Goal: Task Accomplishment & Management: Complete application form

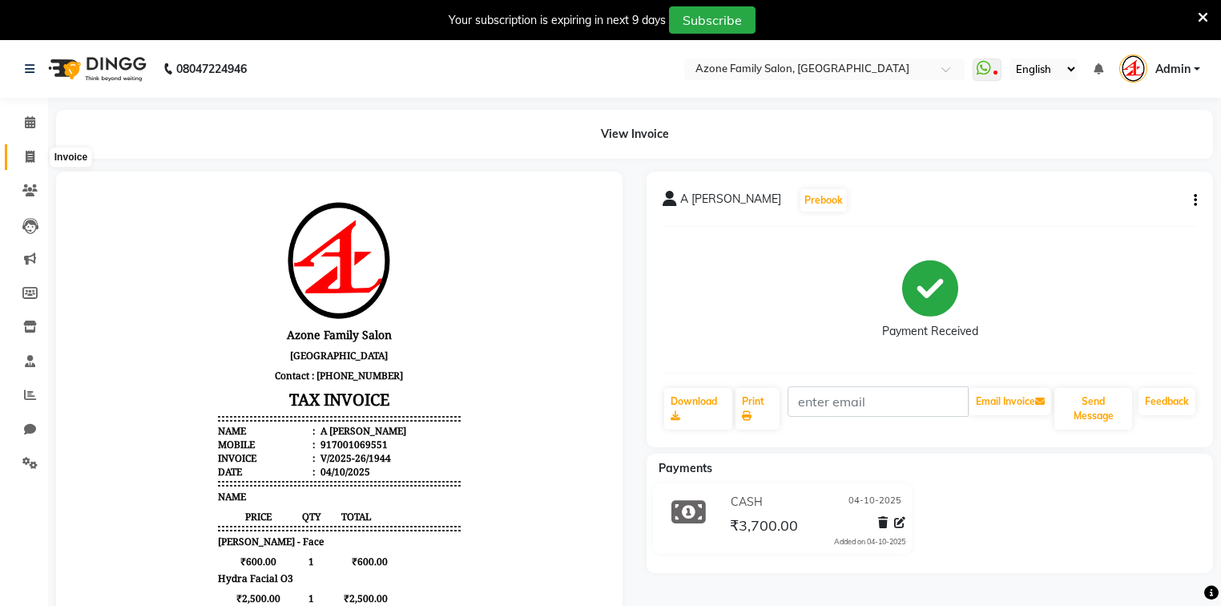
click at [30, 160] on icon at bounding box center [30, 157] width 9 height 12
select select "service"
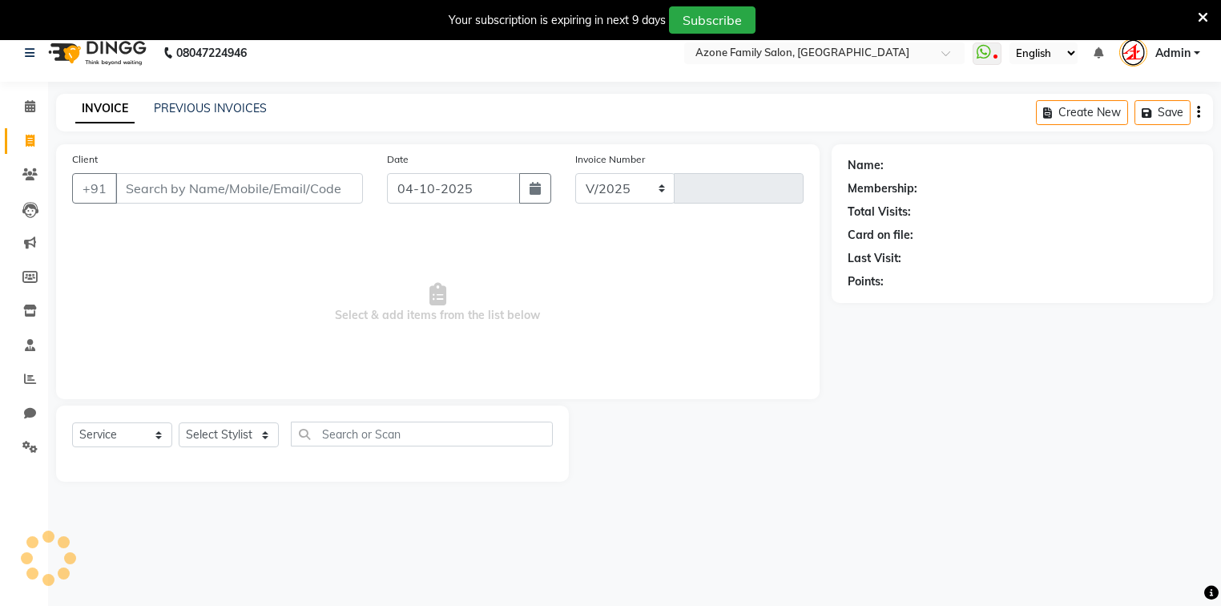
select select "5098"
type input "1945"
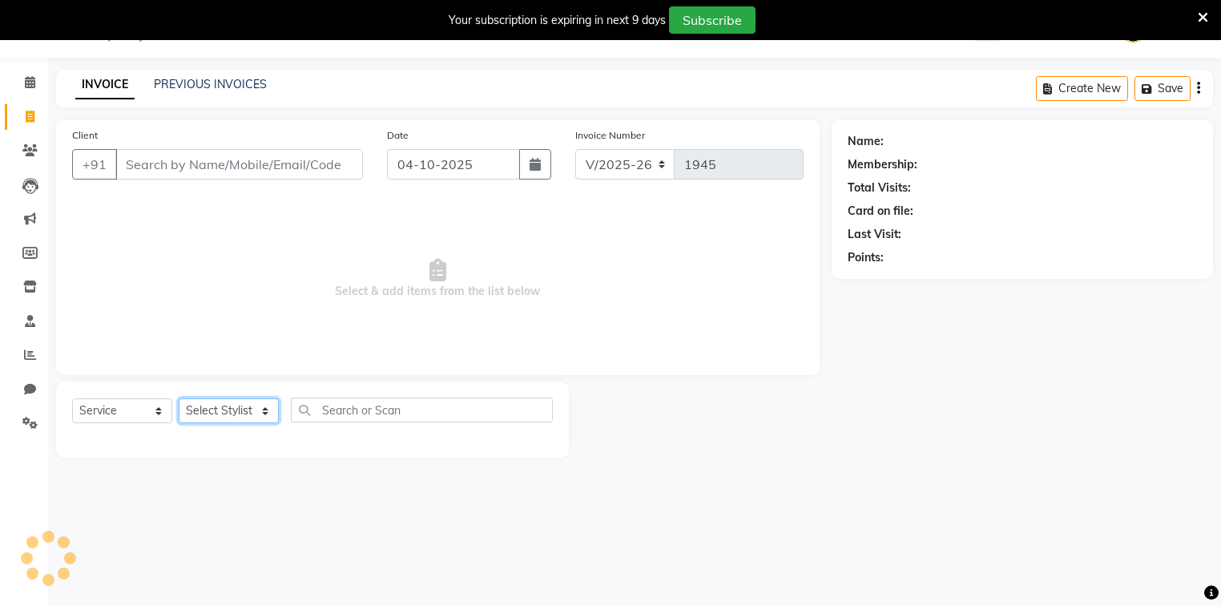
drag, startPoint x: 228, startPoint y: 414, endPoint x: 221, endPoint y: 400, distance: 15.4
click at [228, 414] on select "Select Stylist [PERSON_NAME] [PERSON_NAME] Danish DEV Dipika Injemam Mahadev SA…" at bounding box center [229, 410] width 100 height 25
select select "32111"
click at [179, 399] on select "Select Stylist [PERSON_NAME] [PERSON_NAME] Danish DEV Dipika Injemam Mahadev SA…" at bounding box center [229, 410] width 100 height 25
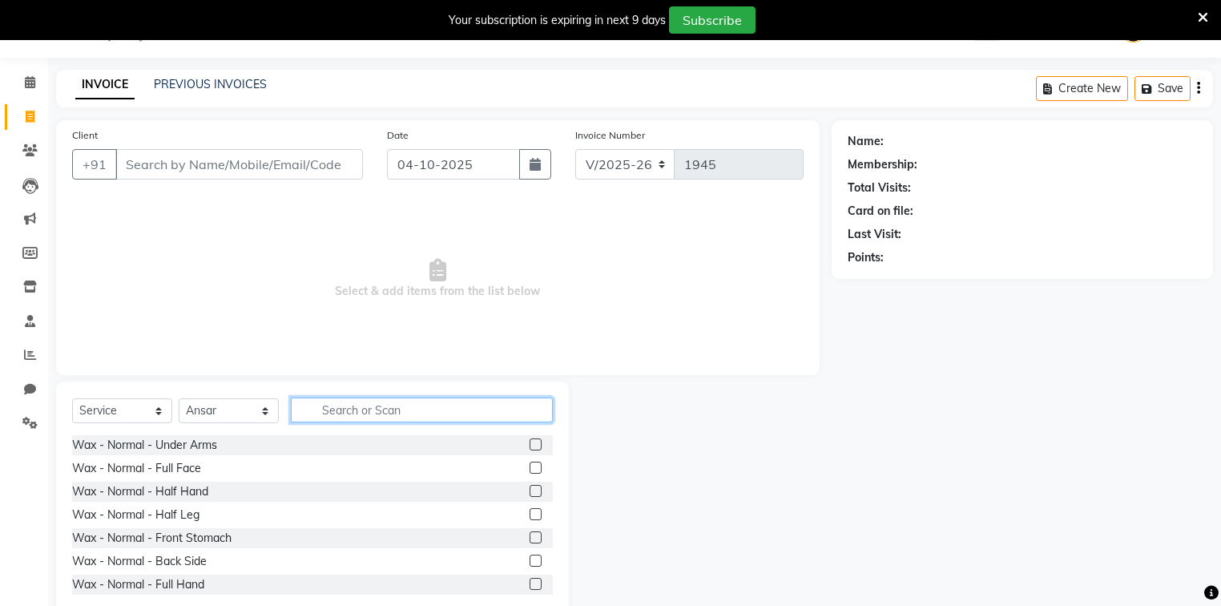
click at [352, 404] on input "text" at bounding box center [422, 409] width 262 height 25
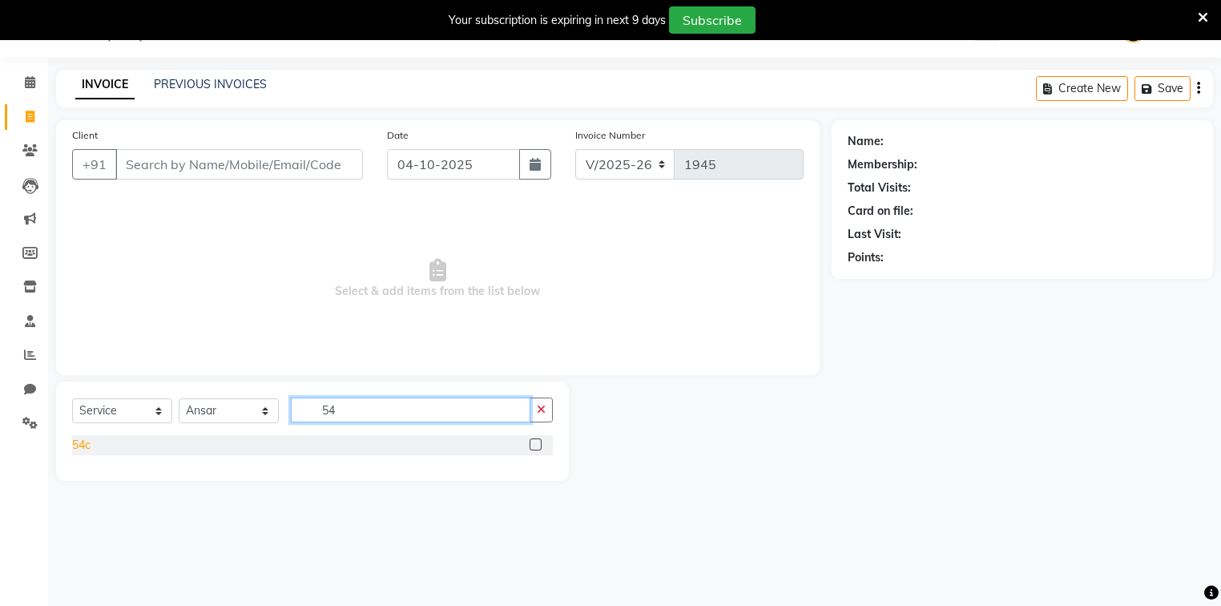
type input "54"
click at [86, 450] on div "54c" at bounding box center [81, 445] width 18 height 17
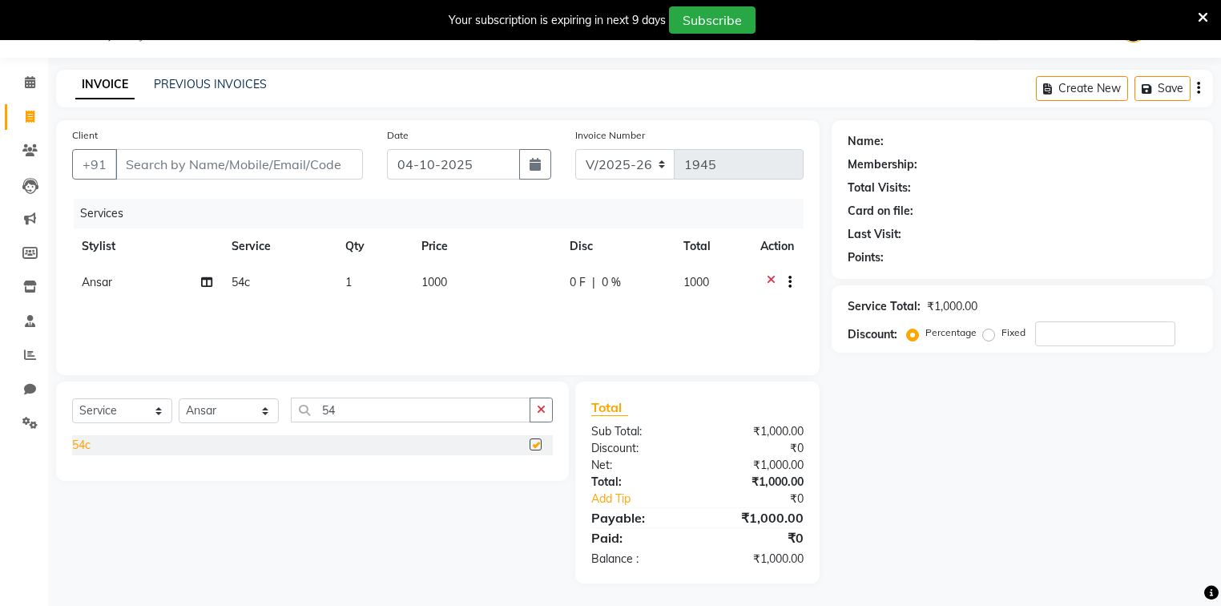
checkbox input "false"
click at [538, 413] on icon "button" at bounding box center [541, 409] width 9 height 11
type input "37"
click at [90, 450] on div "37c" at bounding box center [81, 445] width 18 height 17
checkbox input "false"
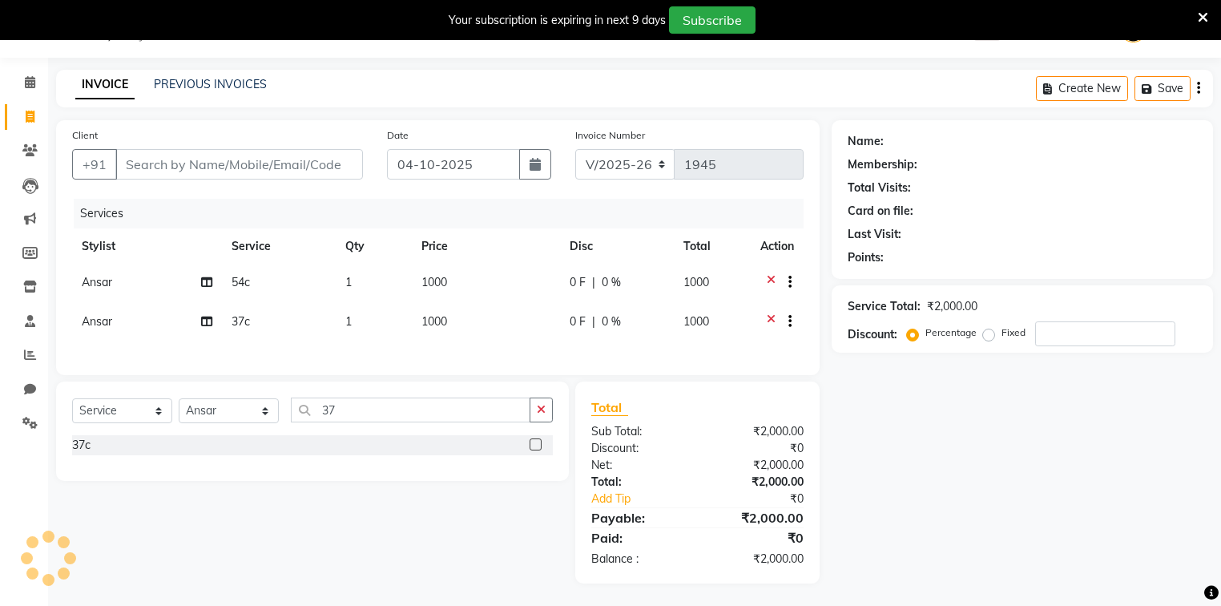
click at [771, 278] on icon at bounding box center [770, 284] width 9 height 20
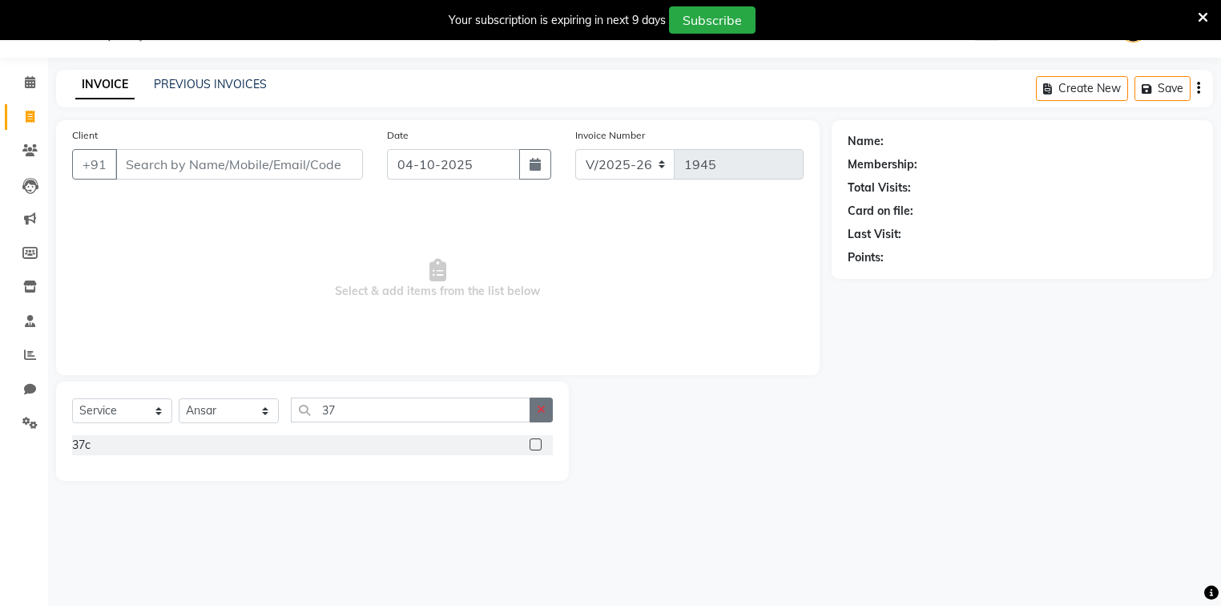
click at [547, 416] on button "button" at bounding box center [540, 409] width 23 height 25
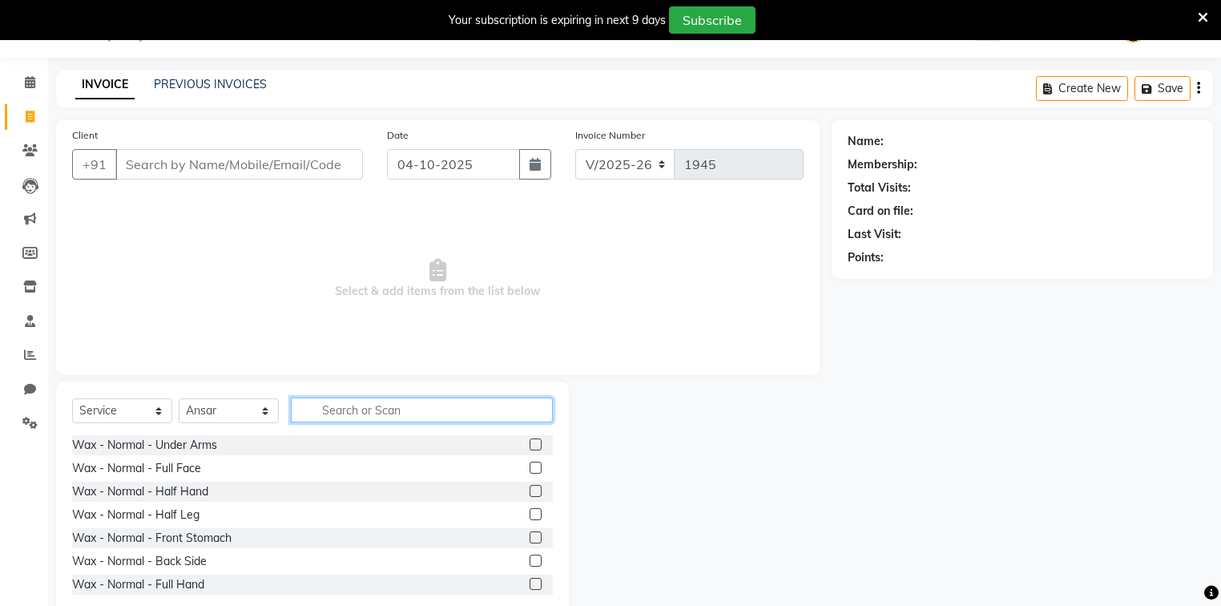
click at [396, 407] on input "text" at bounding box center [422, 409] width 262 height 25
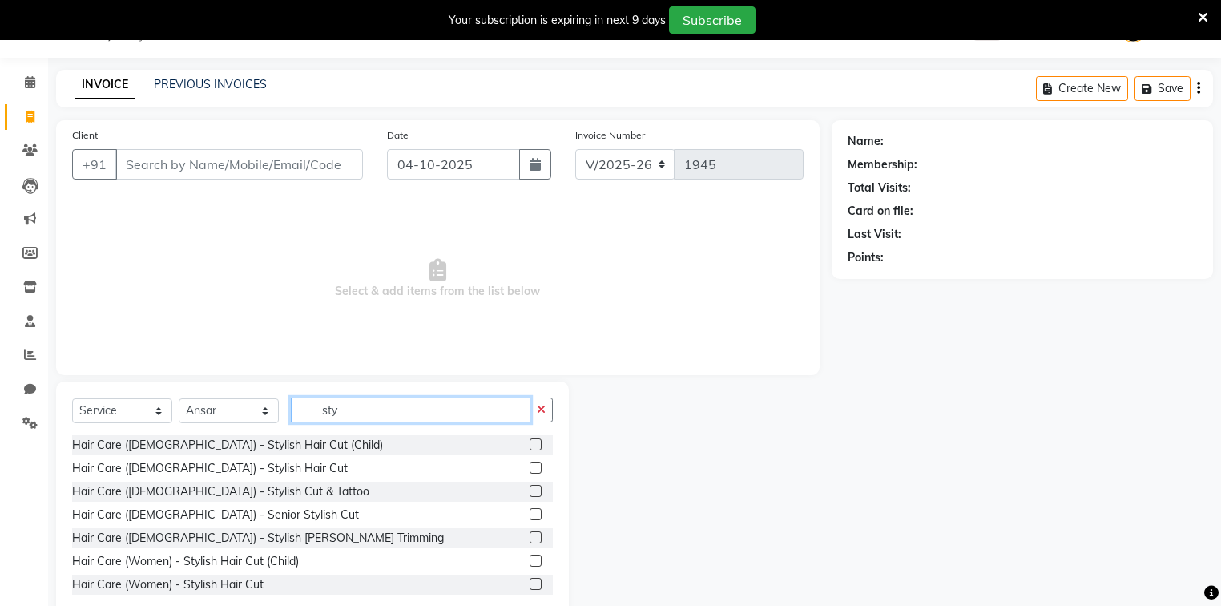
type input "sty"
click at [236, 403] on select "Select Stylist [PERSON_NAME] [PERSON_NAME] Danish DEV Dipika Injemam Mahadev SA…" at bounding box center [229, 410] width 100 height 25
select select "75776"
click at [179, 399] on select "Select Stylist [PERSON_NAME] [PERSON_NAME] Danish DEV Dipika Injemam Mahadev SA…" at bounding box center [229, 410] width 100 height 25
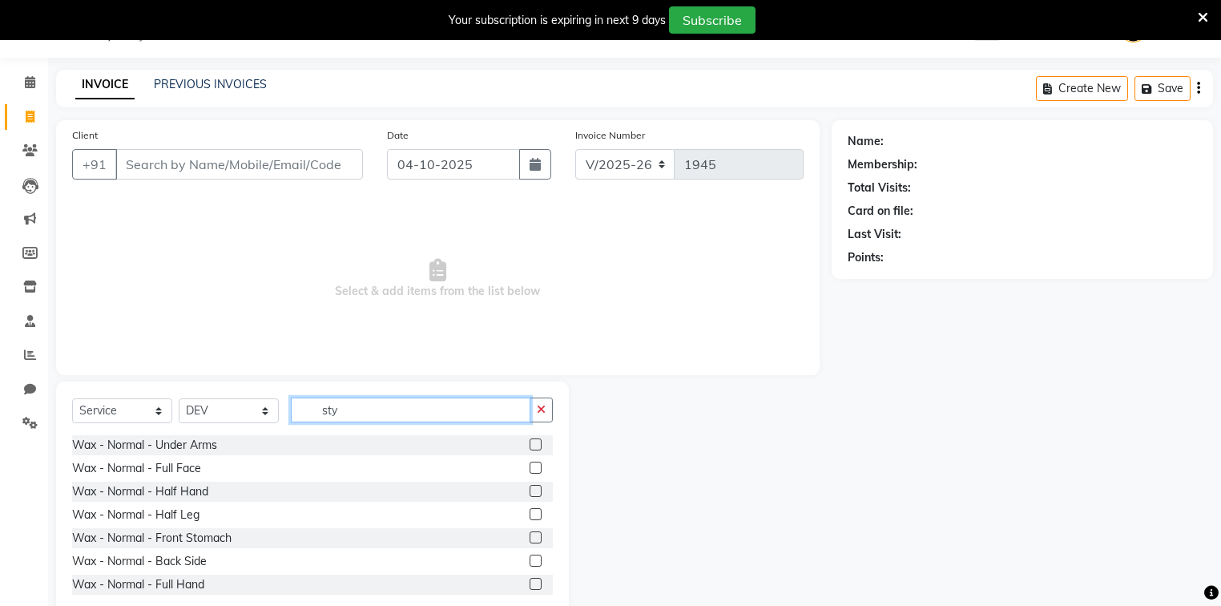
click at [427, 412] on input "sty" at bounding box center [410, 409] width 239 height 25
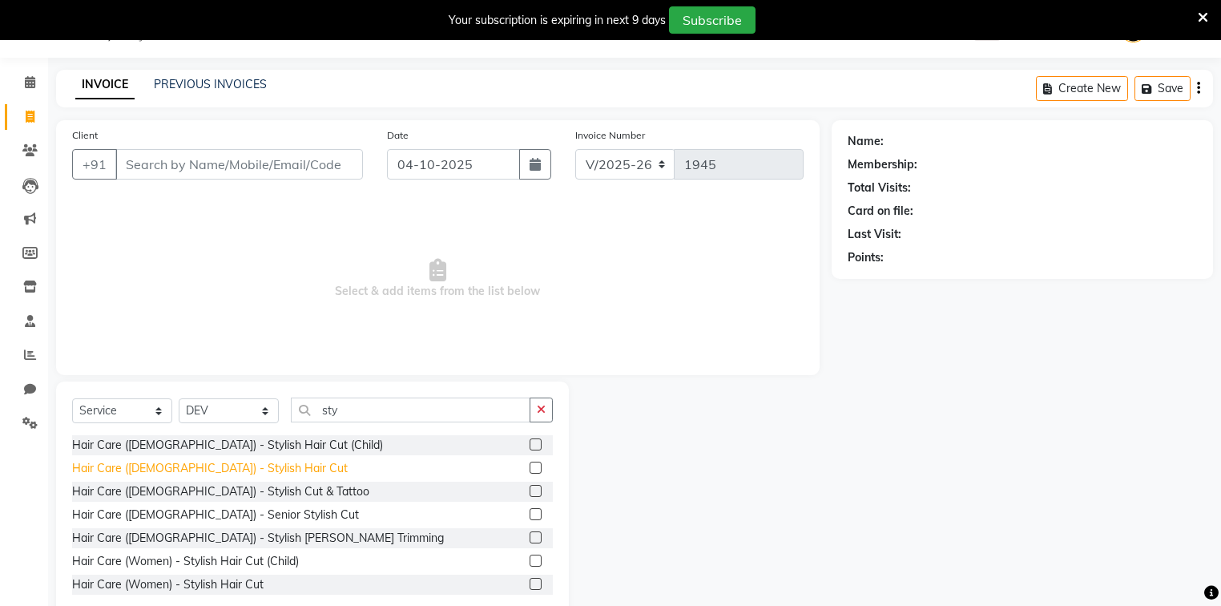
click at [229, 467] on div "Hair Care ([DEMOGRAPHIC_DATA]) - Stylish Hair Cut" at bounding box center [210, 468] width 276 height 17
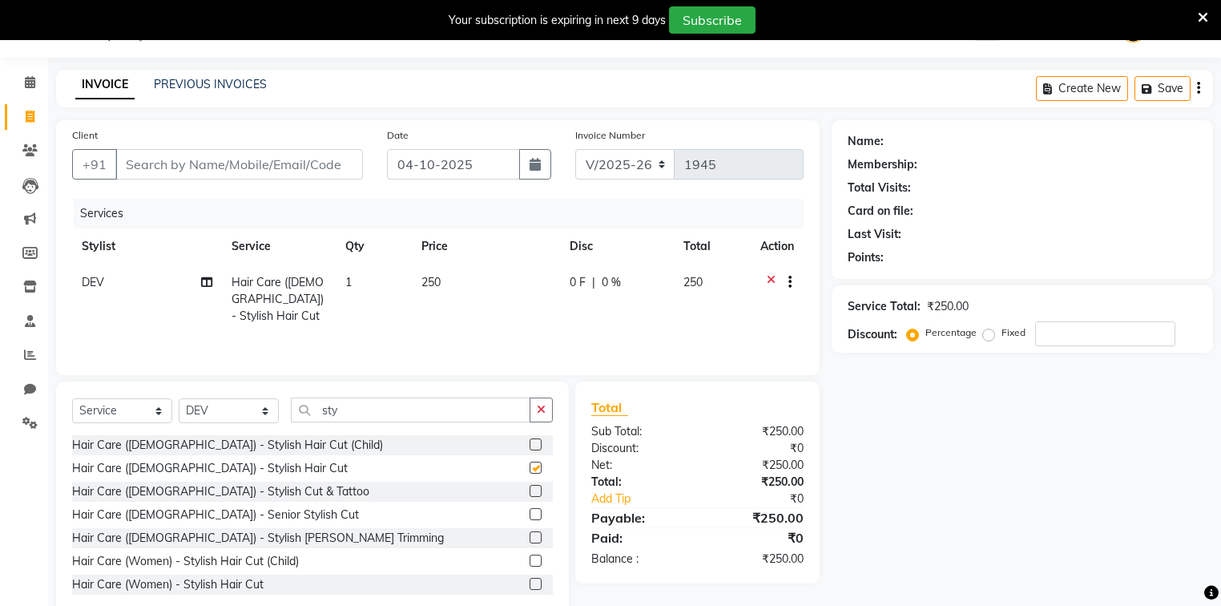
checkbox input "false"
click at [232, 586] on div "Hair Care (Women) - Stylish Hair Cut" at bounding box center [167, 584] width 191 height 17
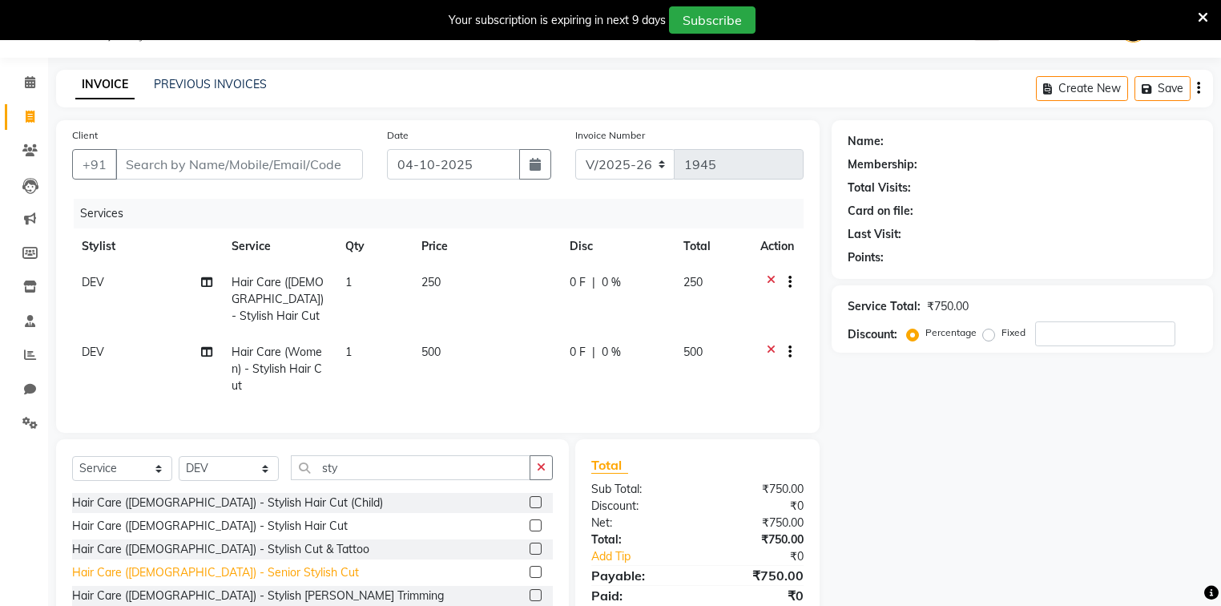
checkbox input "false"
click at [768, 278] on icon at bounding box center [770, 284] width 9 height 20
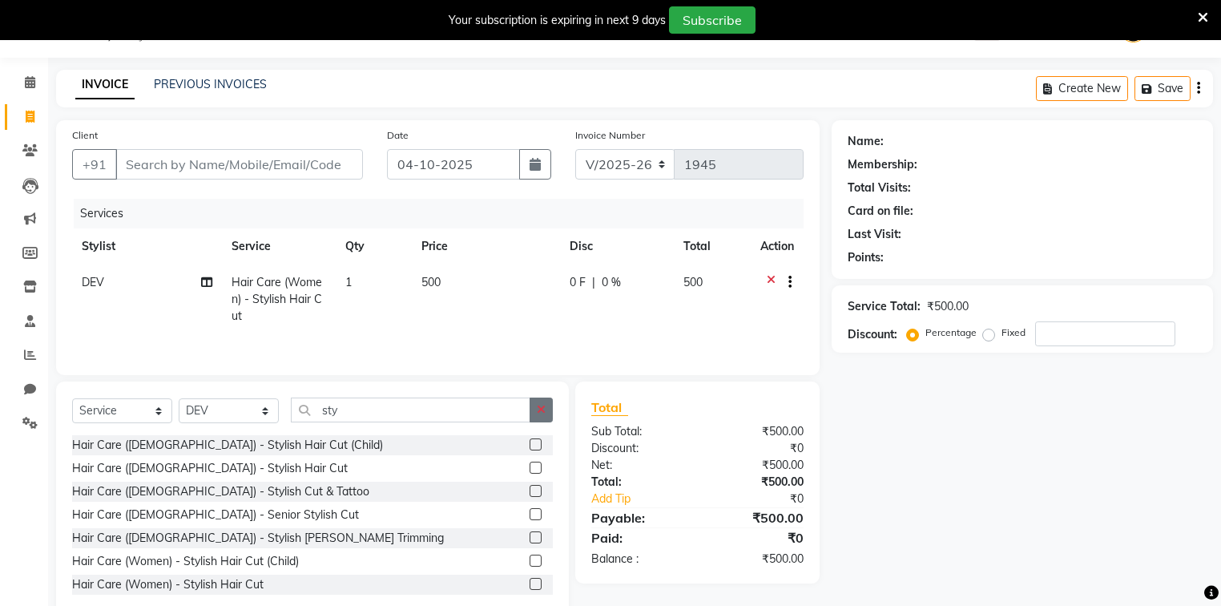
click at [546, 408] on button "button" at bounding box center [540, 409] width 23 height 25
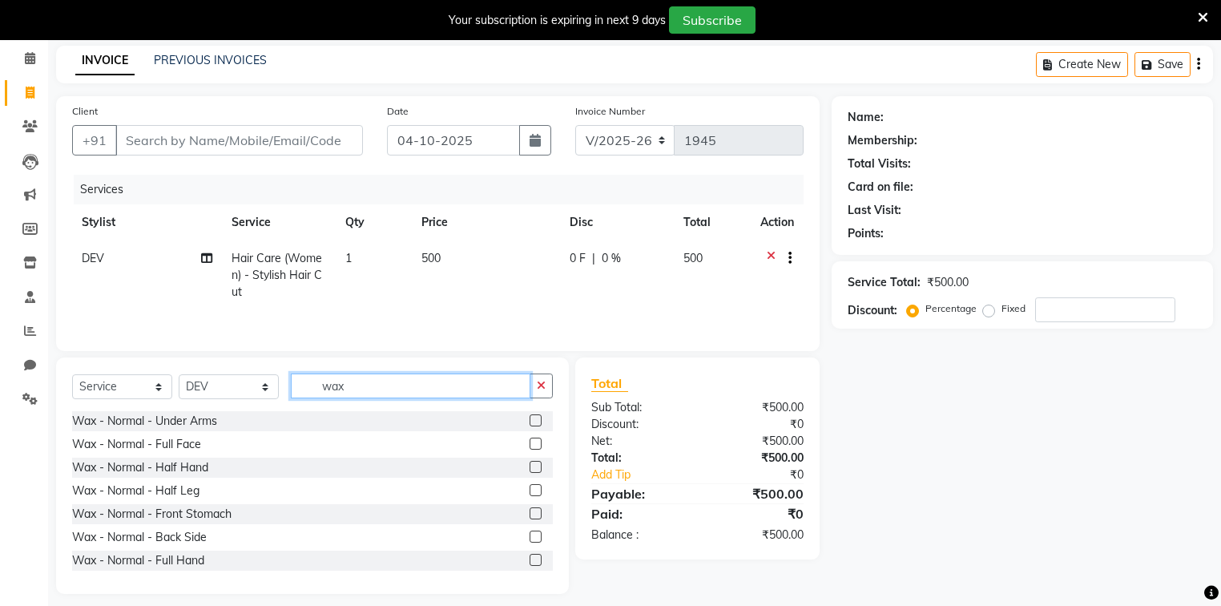
scroll to position [77, 0]
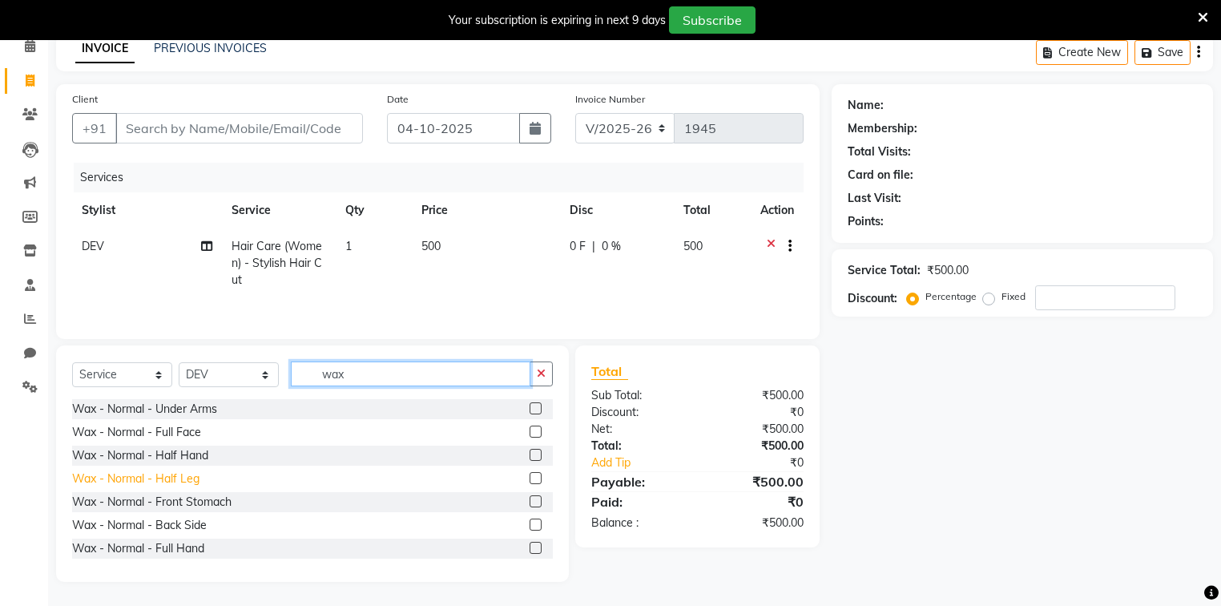
type input "wax"
click at [181, 476] on div "Wax - Normal - Half Leg" at bounding box center [135, 478] width 127 height 17
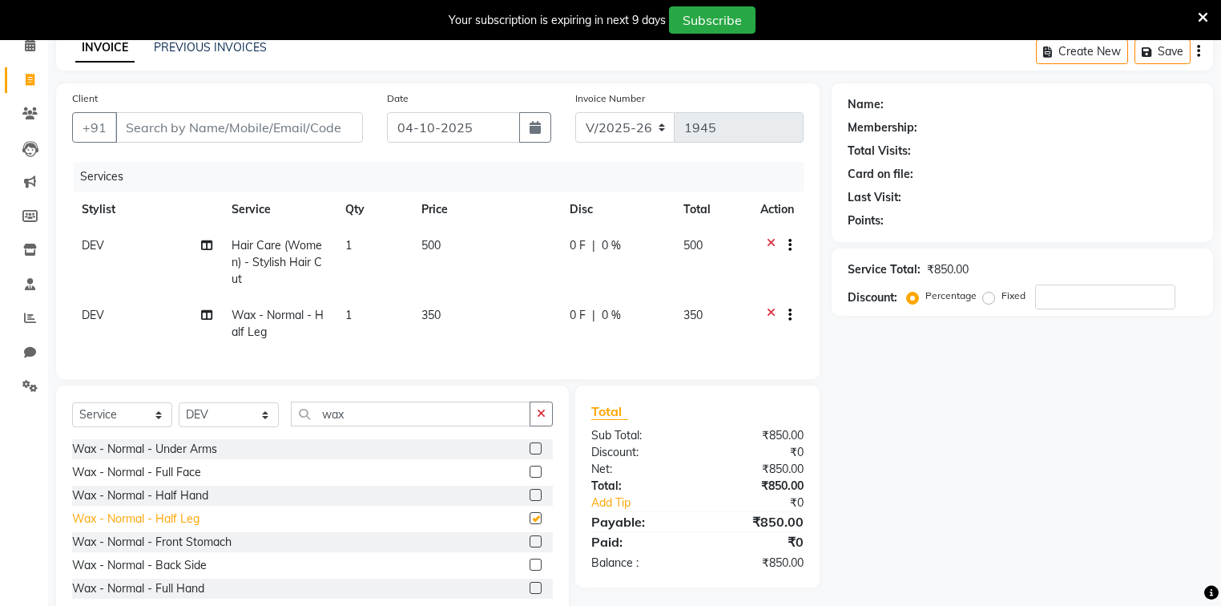
checkbox input "false"
click at [103, 317] on span "DEV" at bounding box center [93, 315] width 22 height 14
select select "75776"
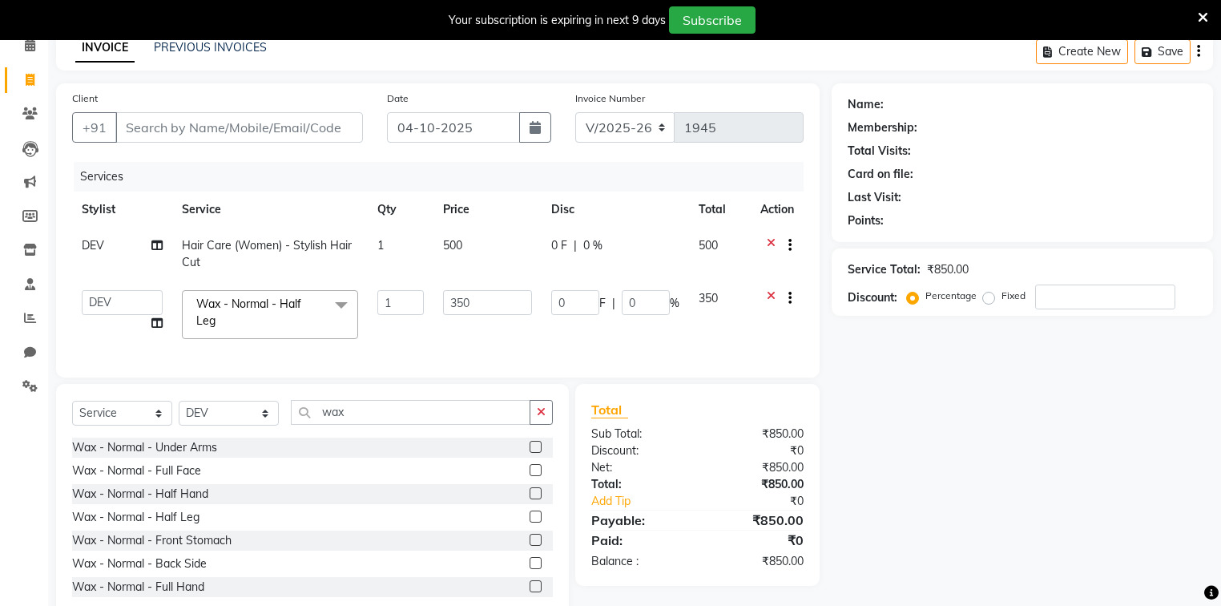
click at [103, 317] on td "[PERSON_NAME] [PERSON_NAME] Danish DEV Dipika Injemam Mahadev SAIMA [PERSON_NAM…" at bounding box center [122, 314] width 100 height 68
click at [112, 301] on select "[PERSON_NAME] [PERSON_NAME] Danish DEV Dipika Injemam Mahadev SAIMA [PERSON_NAM…" at bounding box center [122, 302] width 81 height 25
select select "45524"
click at [231, 425] on select "Select Stylist [PERSON_NAME] [PERSON_NAME] Danish DEV Dipika Injemam Mahadev SA…" at bounding box center [229, 412] width 100 height 25
select select "82477"
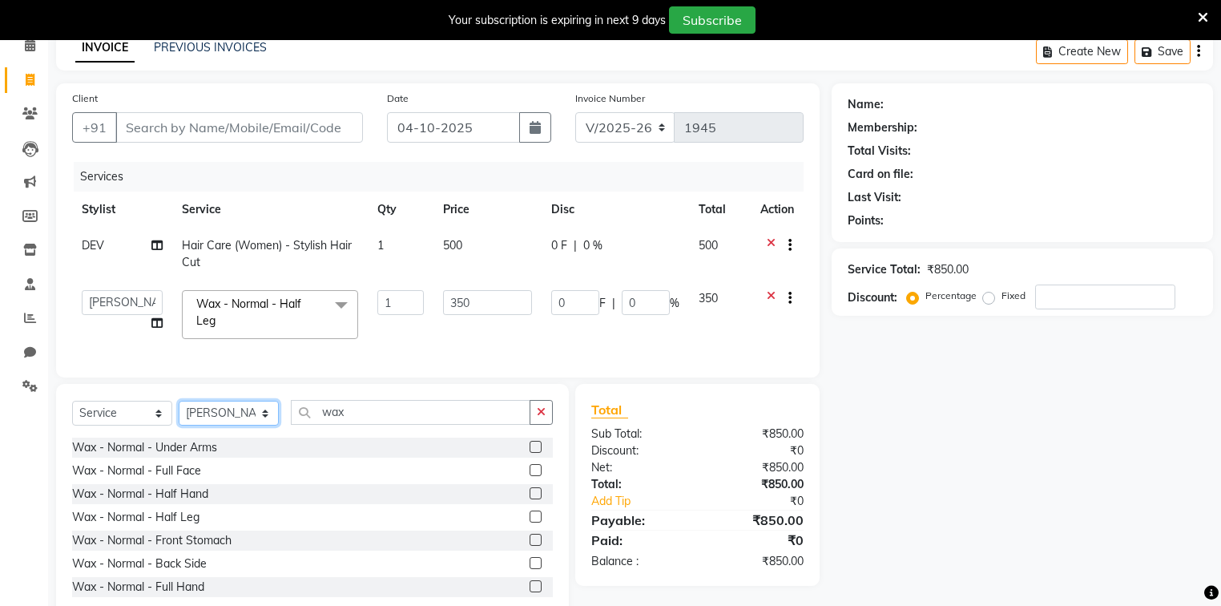
click at [179, 411] on select "Select Stylist [PERSON_NAME] [PERSON_NAME] Danish DEV Dipika Injemam Mahadev SA…" at bounding box center [229, 412] width 100 height 25
click at [401, 424] on input "wax" at bounding box center [410, 412] width 239 height 25
click at [539, 417] on icon "button" at bounding box center [541, 411] width 9 height 11
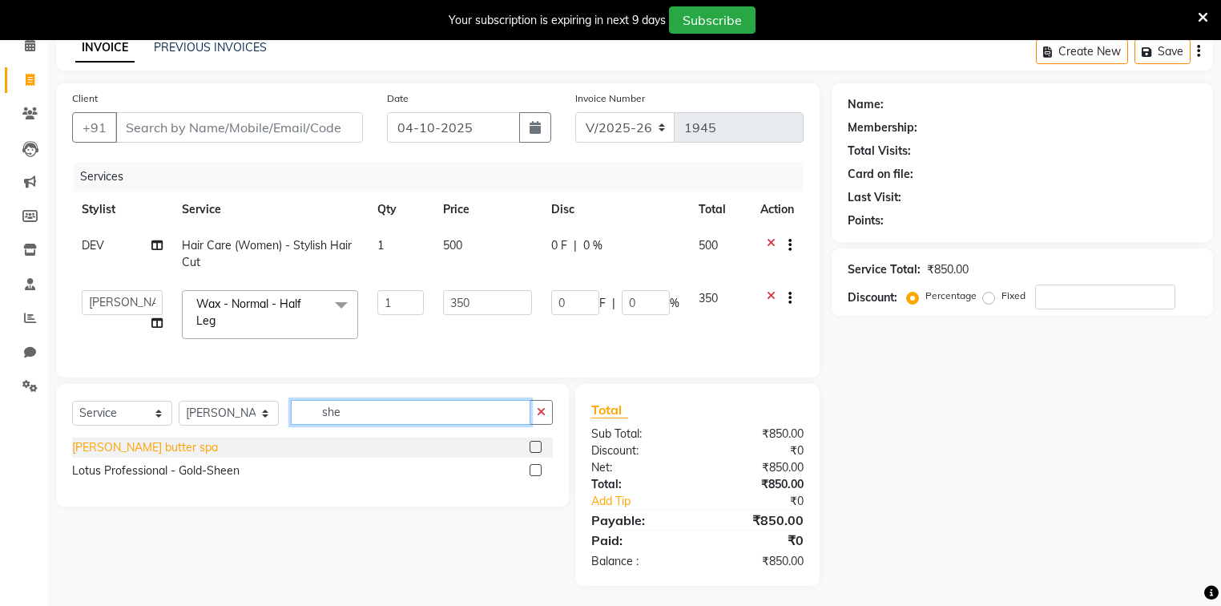
type input "she"
click at [107, 453] on div "[PERSON_NAME] butter spa" at bounding box center [145, 447] width 146 height 17
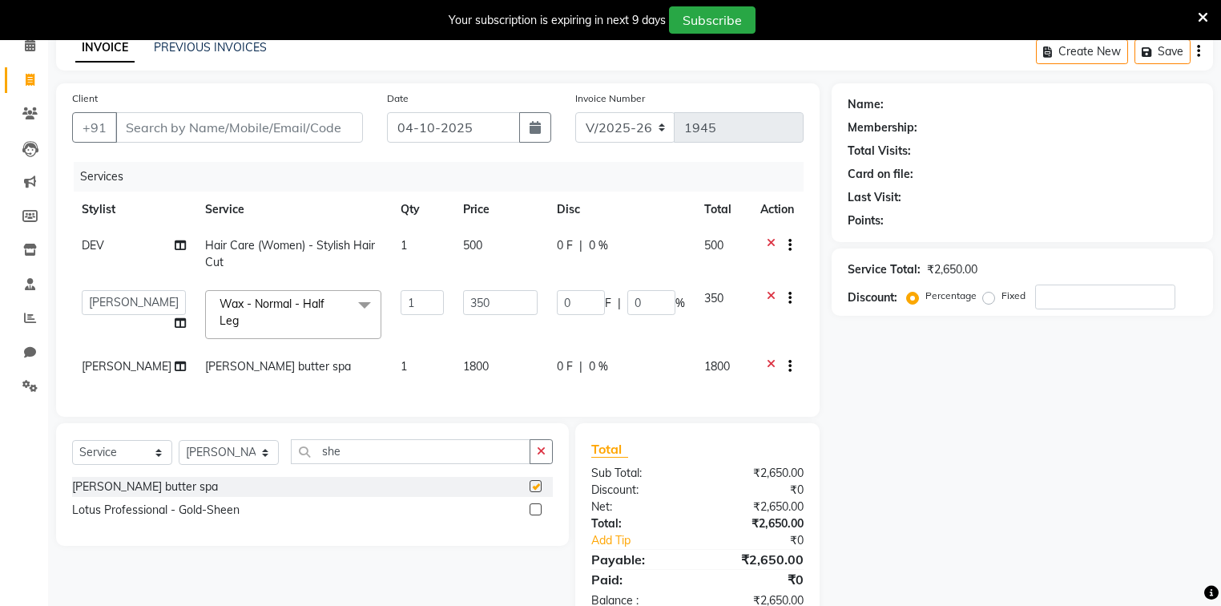
checkbox input "false"
click at [463, 372] on span "1800" at bounding box center [476, 366] width 26 height 14
select select "82477"
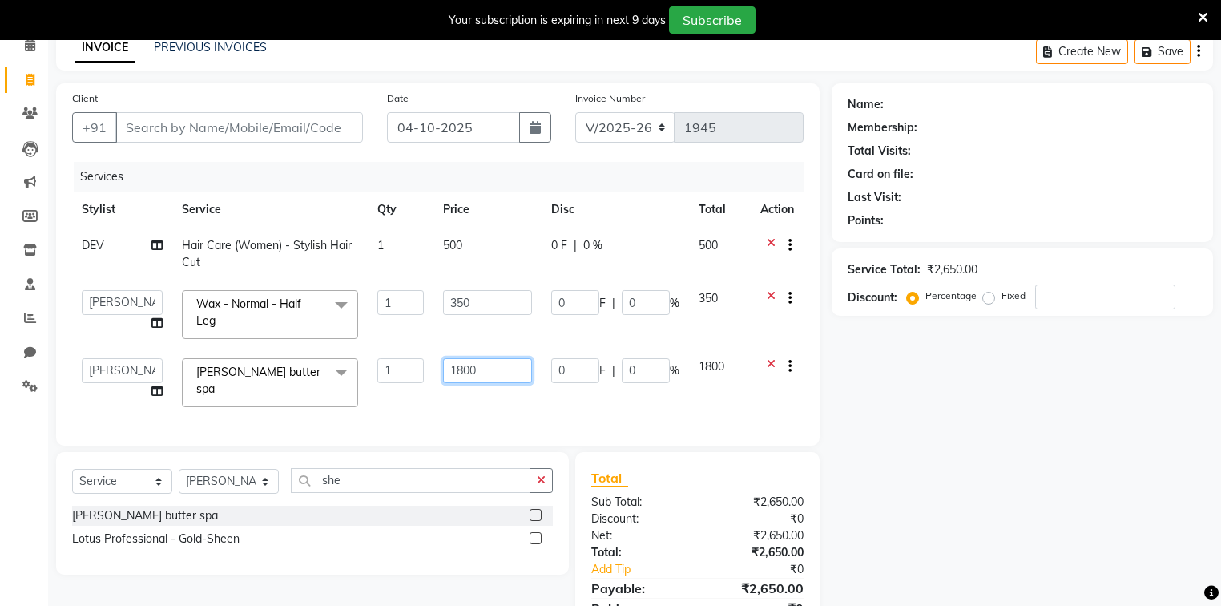
drag, startPoint x: 503, startPoint y: 376, endPoint x: 421, endPoint y: 376, distance: 81.7
click at [421, 376] on tr "[PERSON_NAME] [PERSON_NAME] Azone Danish DEV Dipika Injemam Mahadev SAIMA [PERS…" at bounding box center [437, 382] width 731 height 68
type input "2"
type input "2200"
click at [551, 473] on div "Select Service Product Membership Package Voucher Prepaid Gift Card Select Styl…" at bounding box center [312, 487] width 481 height 38
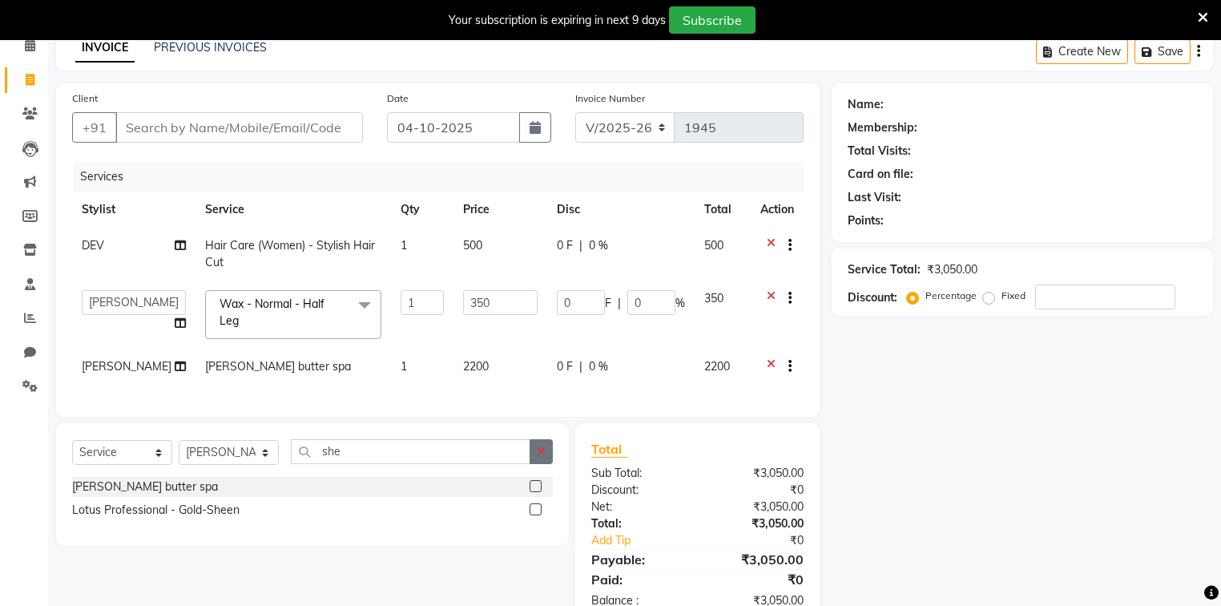
click at [541, 464] on button "button" at bounding box center [540, 451] width 23 height 25
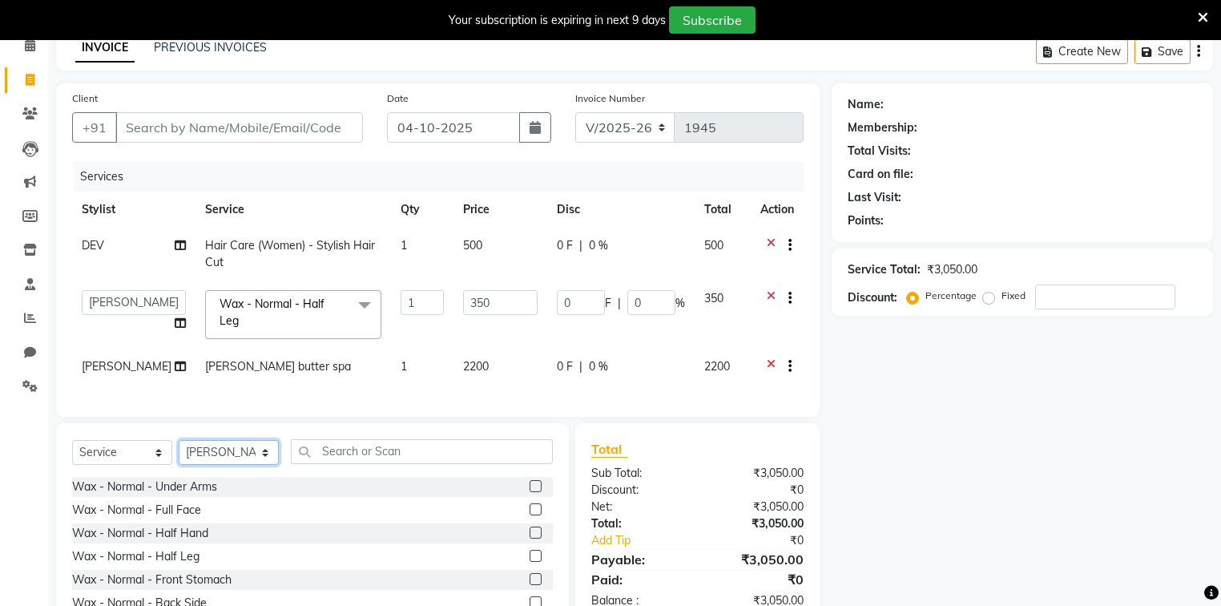
click at [224, 461] on select "Select Stylist [PERSON_NAME] [PERSON_NAME] Danish DEV Dipika Injemam Mahadev SA…" at bounding box center [229, 452] width 100 height 25
select select "32111"
click at [179, 450] on select "Select Stylist [PERSON_NAME] [PERSON_NAME] Danish DEV Dipika Injemam Mahadev SA…" at bounding box center [229, 452] width 100 height 25
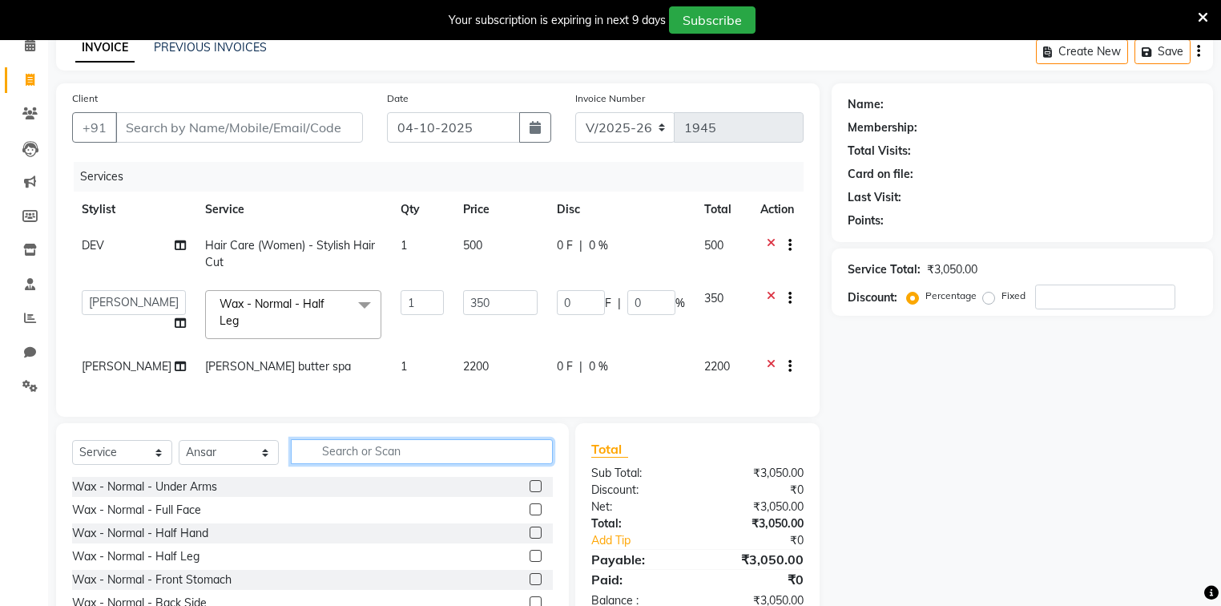
click at [394, 457] on input "text" at bounding box center [422, 451] width 262 height 25
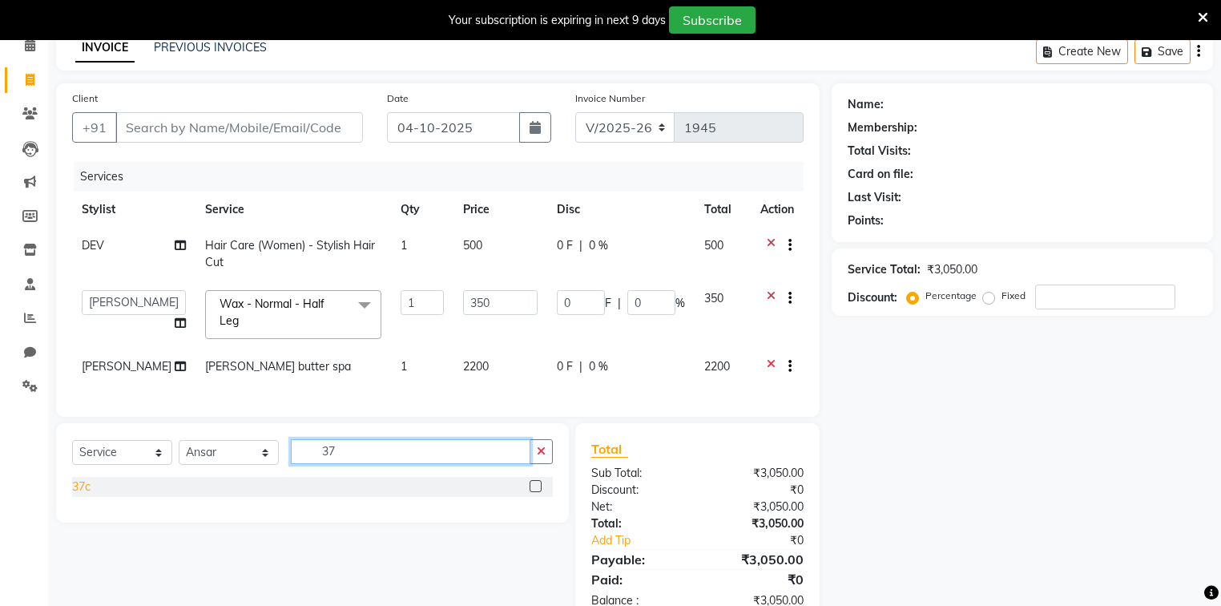
type input "37"
click at [87, 495] on div "37c" at bounding box center [81, 486] width 18 height 17
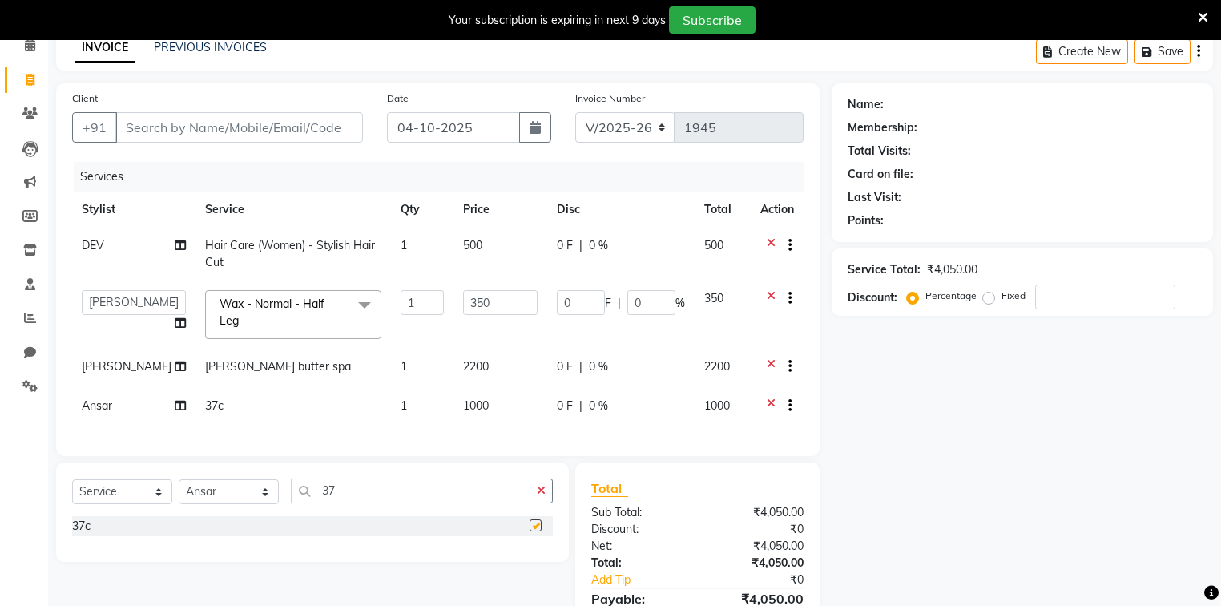
checkbox input "false"
click at [867, 435] on div "Name: Membership: Total Visits: Card on file: Last Visit: Points: Service Total…" at bounding box center [1027, 373] width 393 height 581
click at [581, 368] on div "0 F | 0 %" at bounding box center [621, 366] width 128 height 17
select select "82477"
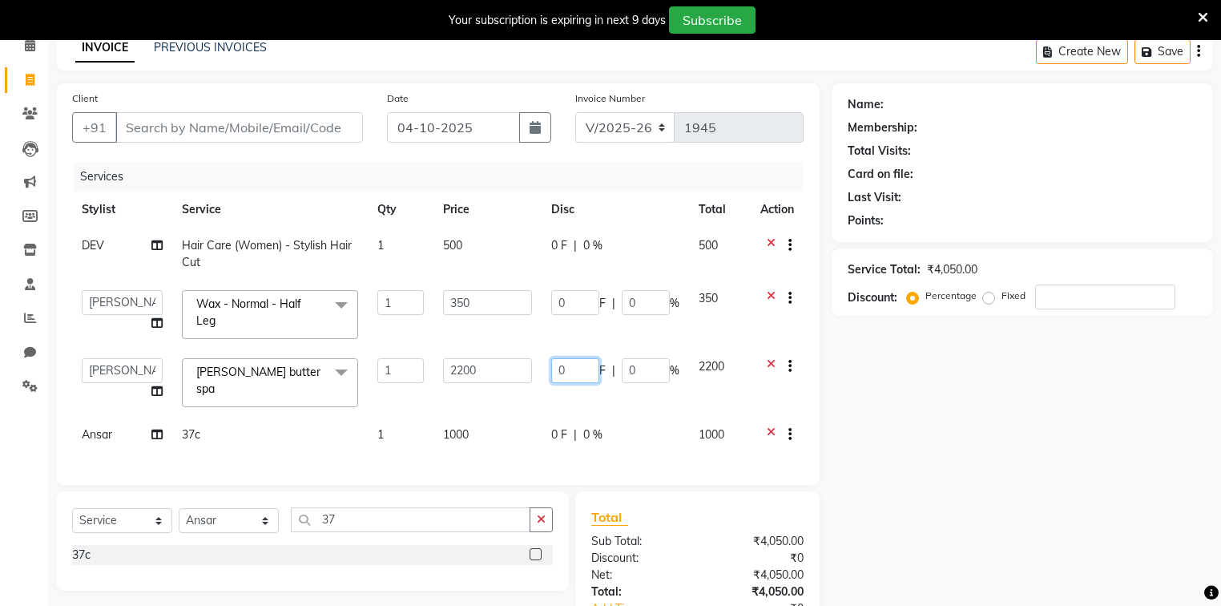
drag, startPoint x: 581, startPoint y: 371, endPoint x: 549, endPoint y: 376, distance: 33.2
click at [549, 376] on td "0 F | 0 %" at bounding box center [614, 382] width 147 height 68
type input "200"
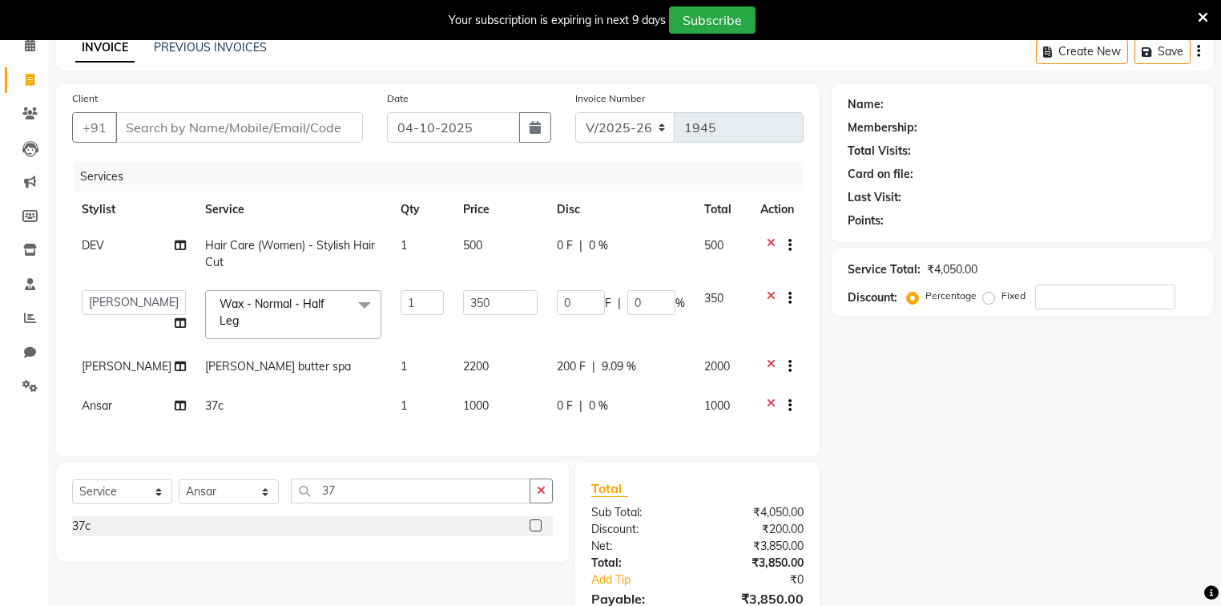
click at [875, 454] on div "Name: Membership: Total Visits: Card on file: Last Visit: Points: Service Total…" at bounding box center [1027, 373] width 393 height 581
click at [582, 299] on input "0" at bounding box center [581, 302] width 48 height 25
type input "50"
click at [912, 409] on div "Name: Membership: Total Visits: Card on file: Last Visit: Points: Service Total…" at bounding box center [1027, 373] width 393 height 581
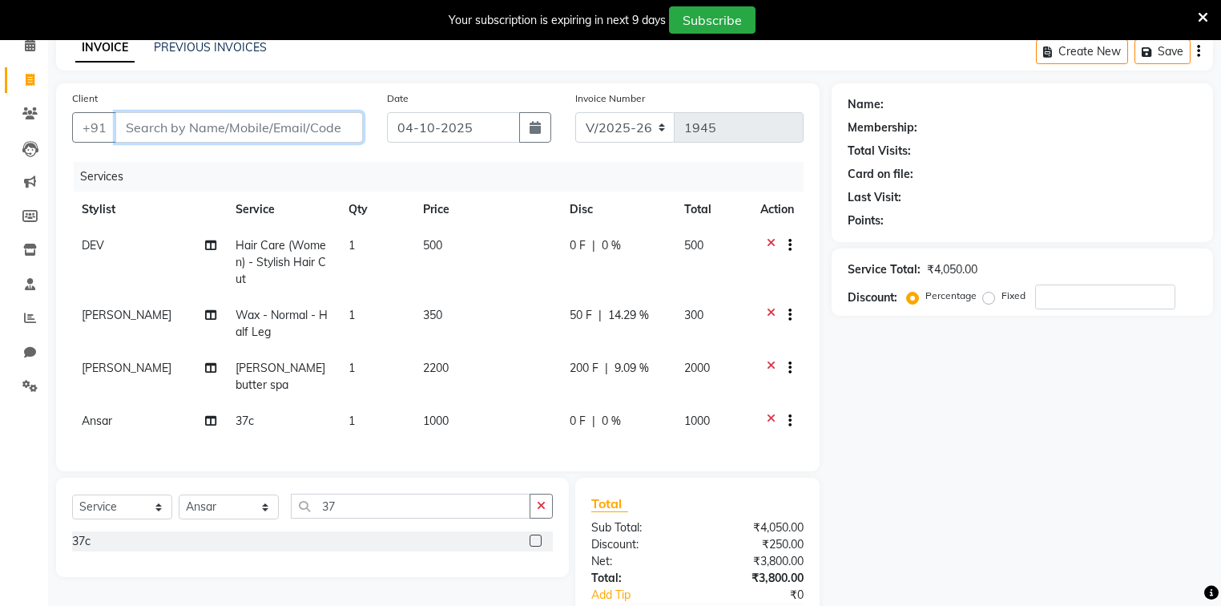
click at [260, 125] on input "Client" at bounding box center [238, 127] width 247 height 30
type input "9"
type input "0"
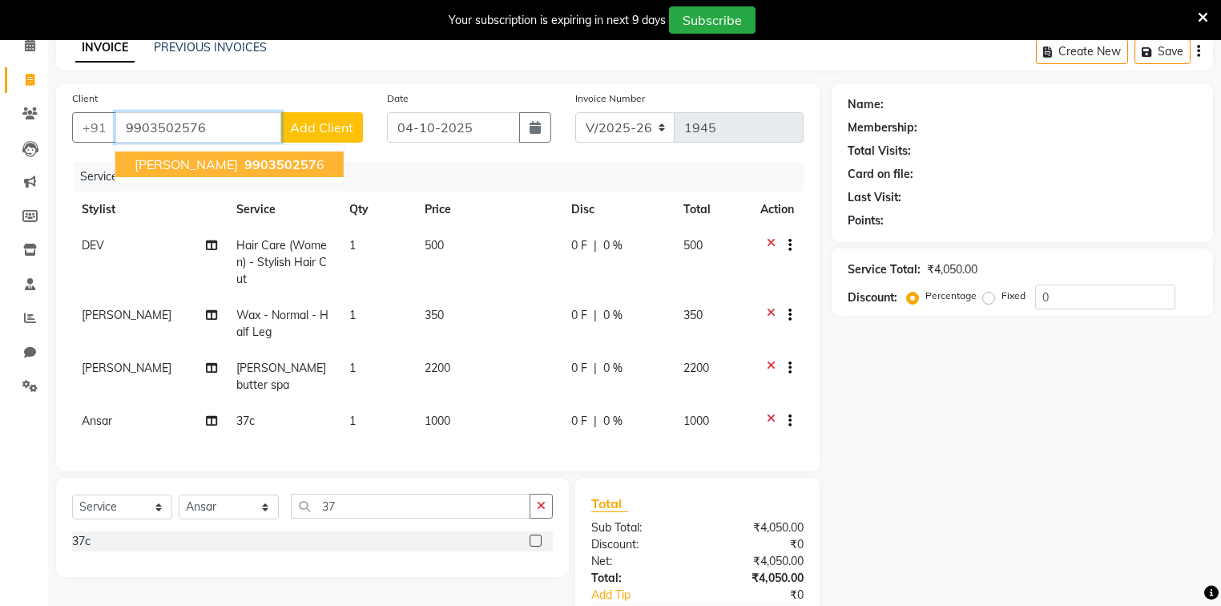
type input "9903502576"
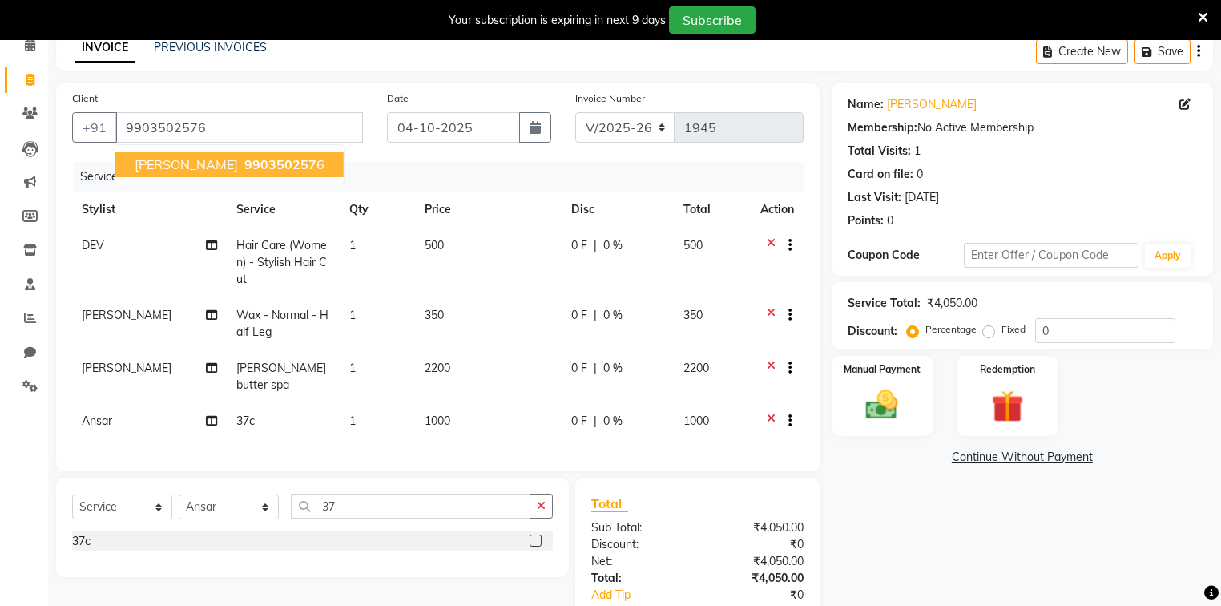
click at [244, 167] on span "990350257" at bounding box center [280, 164] width 72 height 16
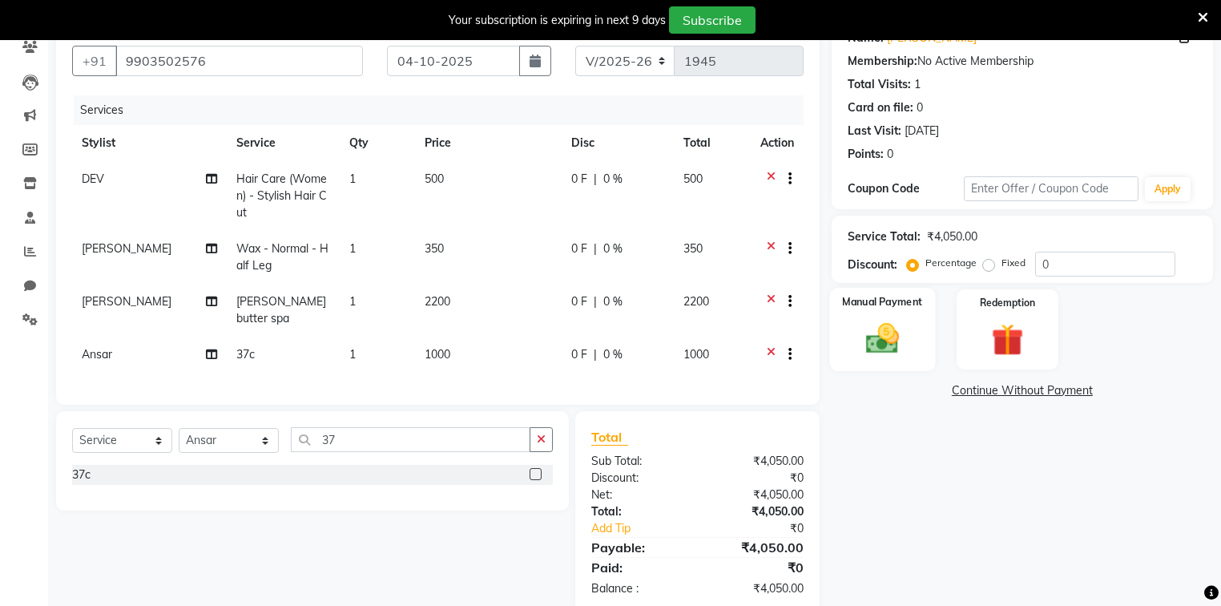
scroll to position [171, 0]
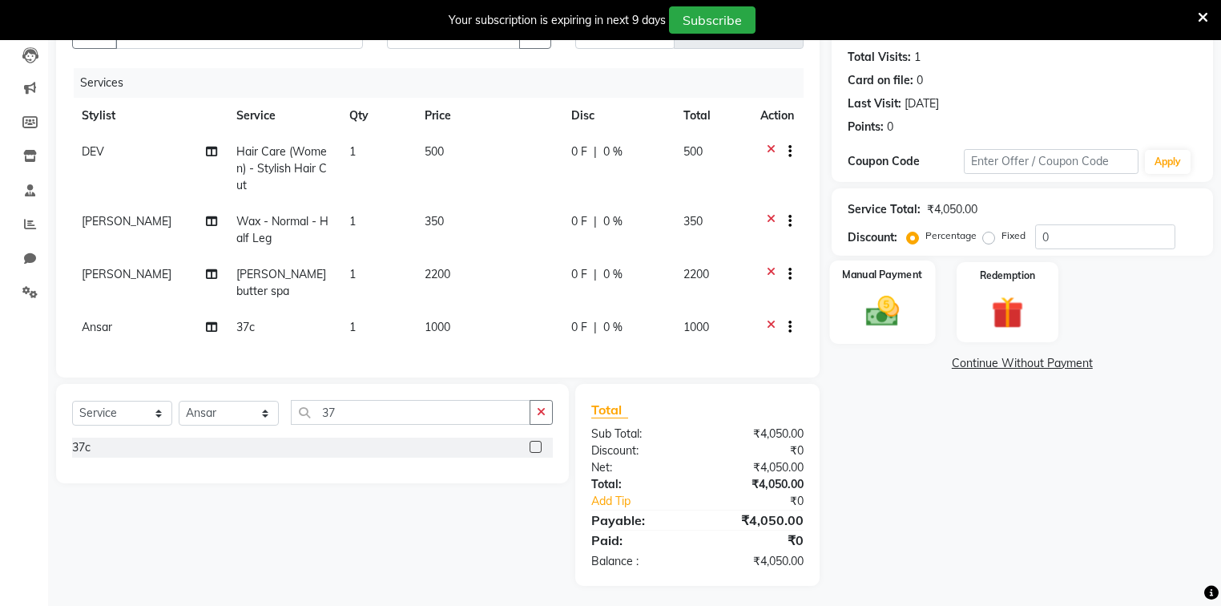
click at [891, 308] on img at bounding box center [882, 311] width 54 height 38
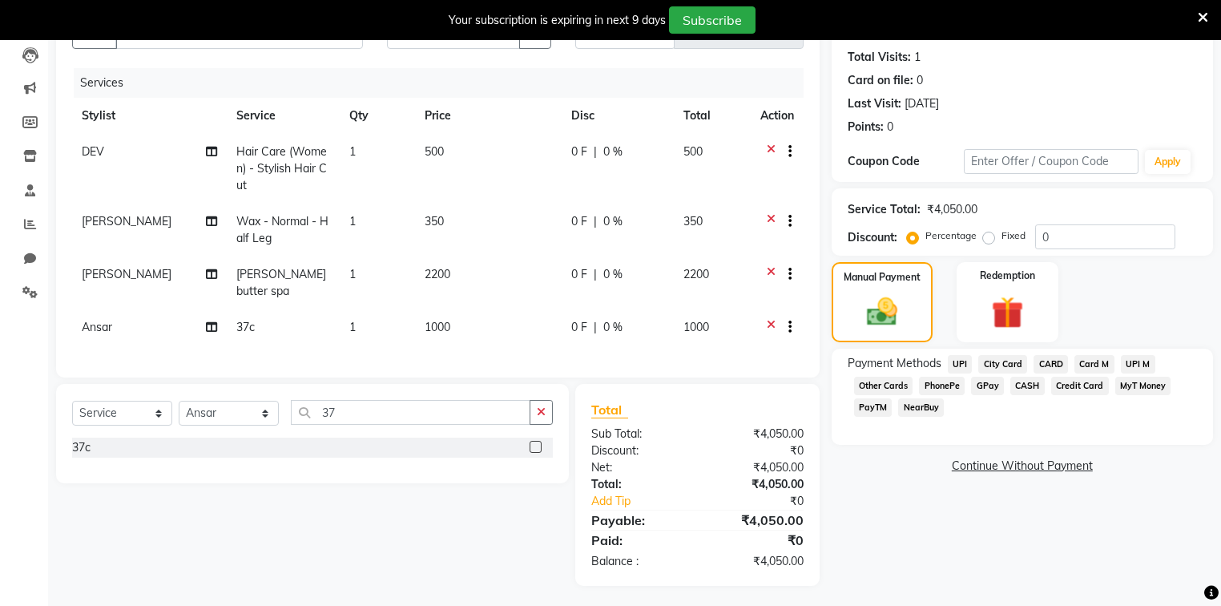
click at [447, 276] on span "2200" at bounding box center [437, 274] width 26 height 14
select select "82477"
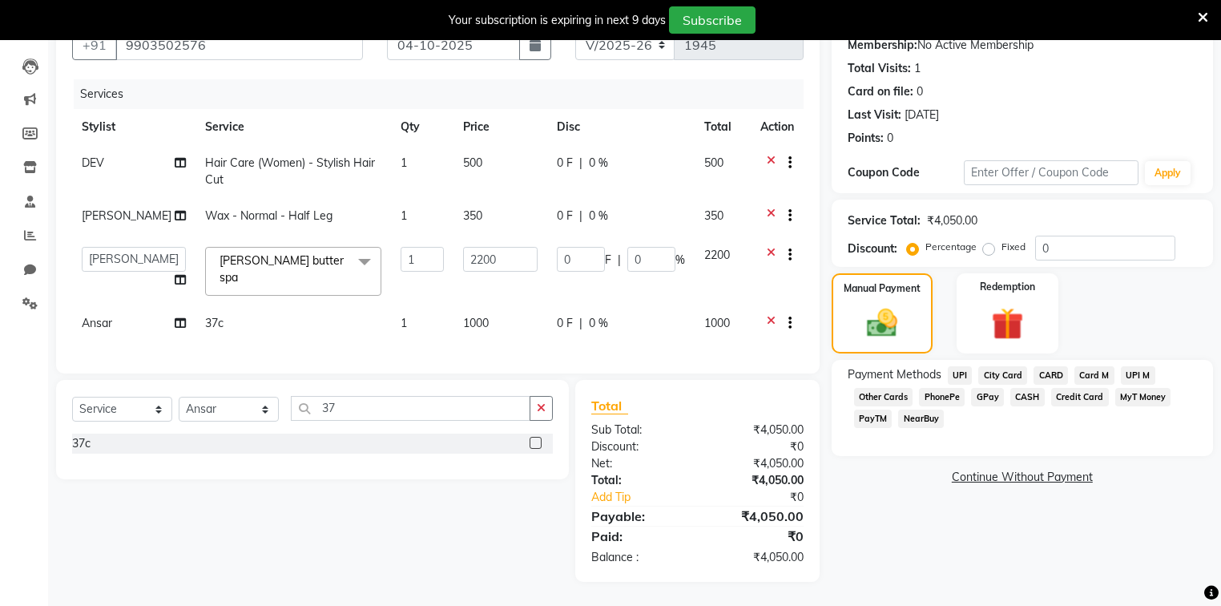
scroll to position [162, 0]
drag, startPoint x: 586, startPoint y: 254, endPoint x: 552, endPoint y: 258, distance: 34.7
click at [557, 258] on input "0" at bounding box center [581, 259] width 48 height 25
type input "200"
click at [555, 215] on tr "[PERSON_NAME] Wax - Normal - Half Leg 1 350 0 F | 0 % 350" at bounding box center [437, 217] width 731 height 39
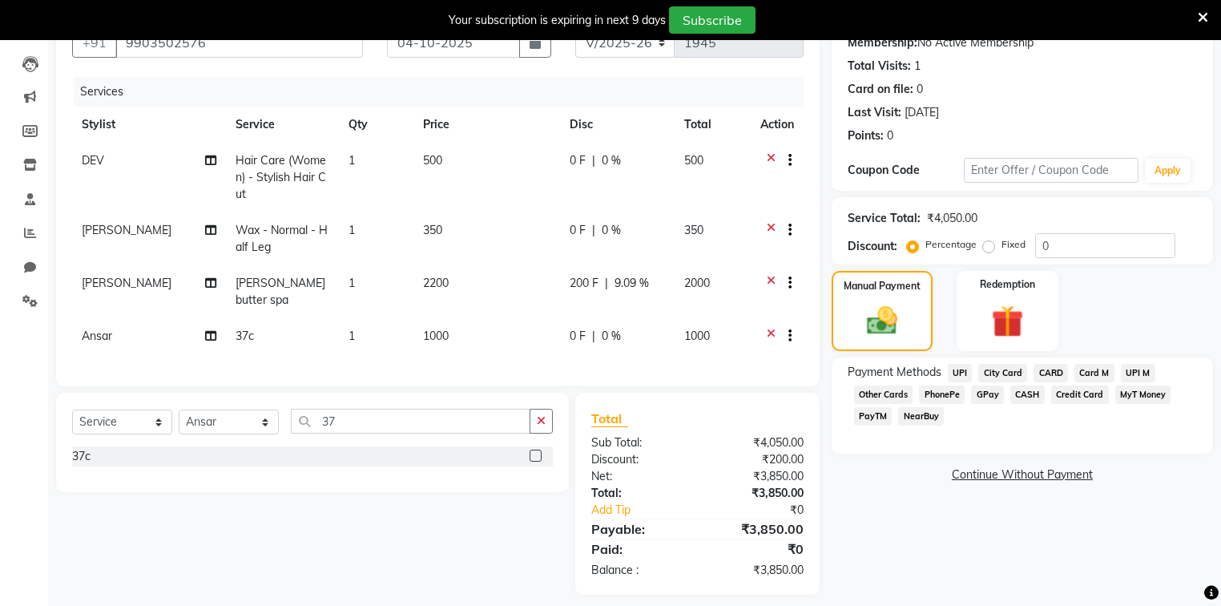
click at [580, 226] on span "0 F" at bounding box center [577, 230] width 16 height 17
select select "45524"
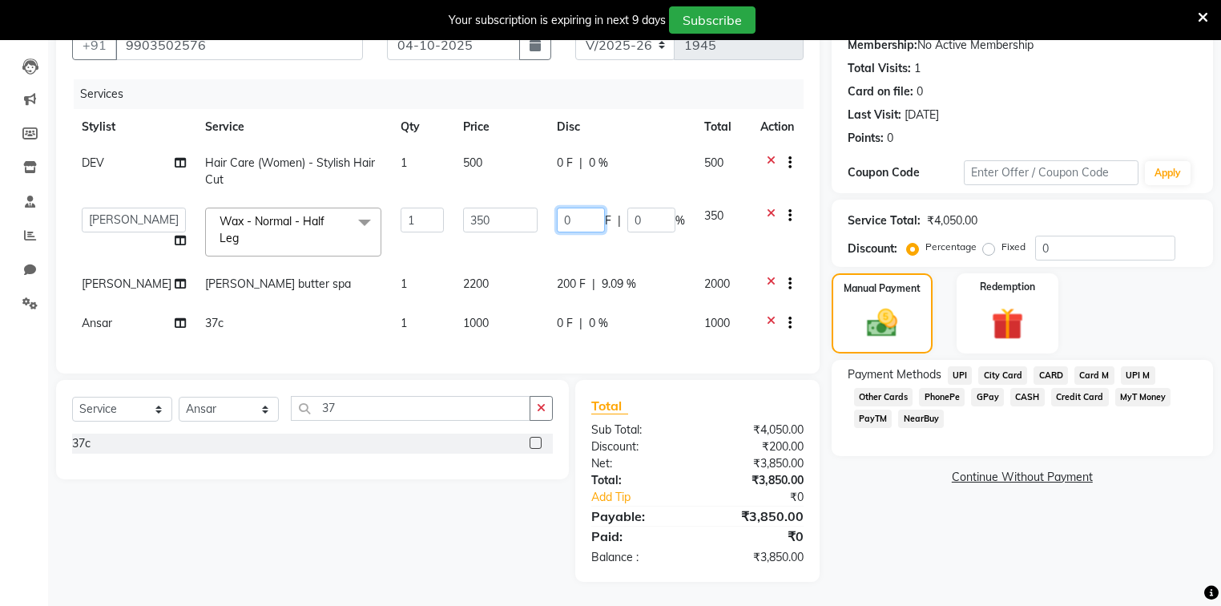
drag, startPoint x: 592, startPoint y: 219, endPoint x: 538, endPoint y: 220, distance: 53.7
click at [538, 220] on tr "[PERSON_NAME] [PERSON_NAME] Danish DEV Dipika Injemam Mahadev SAIMA [PERSON_NAM…" at bounding box center [437, 232] width 731 height 68
type input "50"
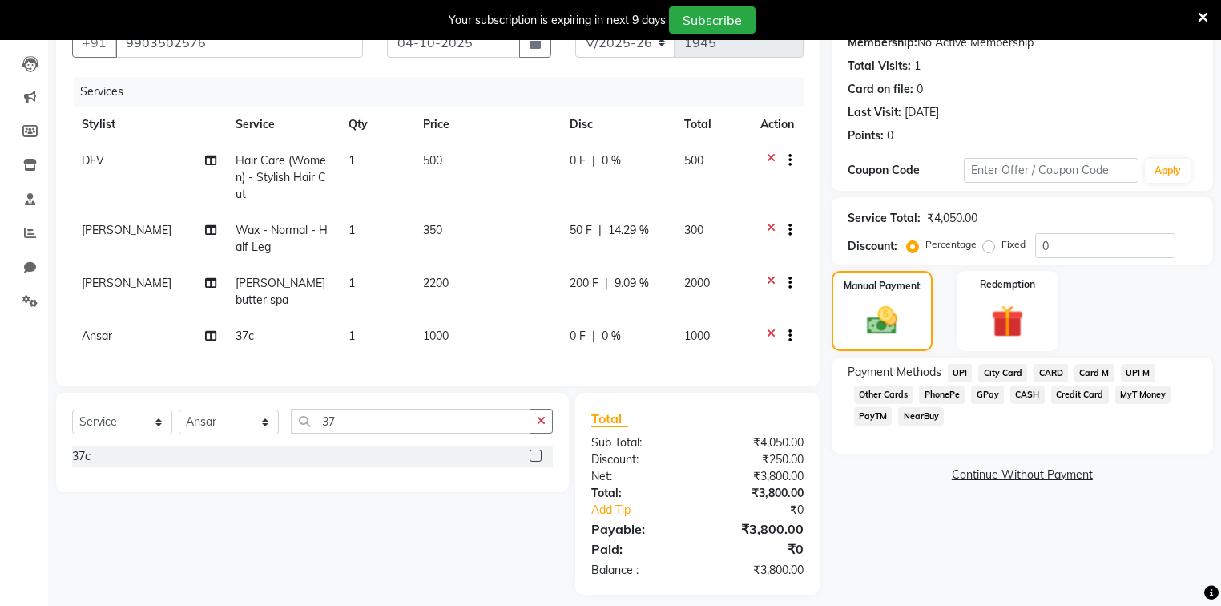
click at [911, 508] on div "Name: [PERSON_NAME] Membership: No Active Membership Total Visits: 1 Card on fi…" at bounding box center [1027, 296] width 393 height 596
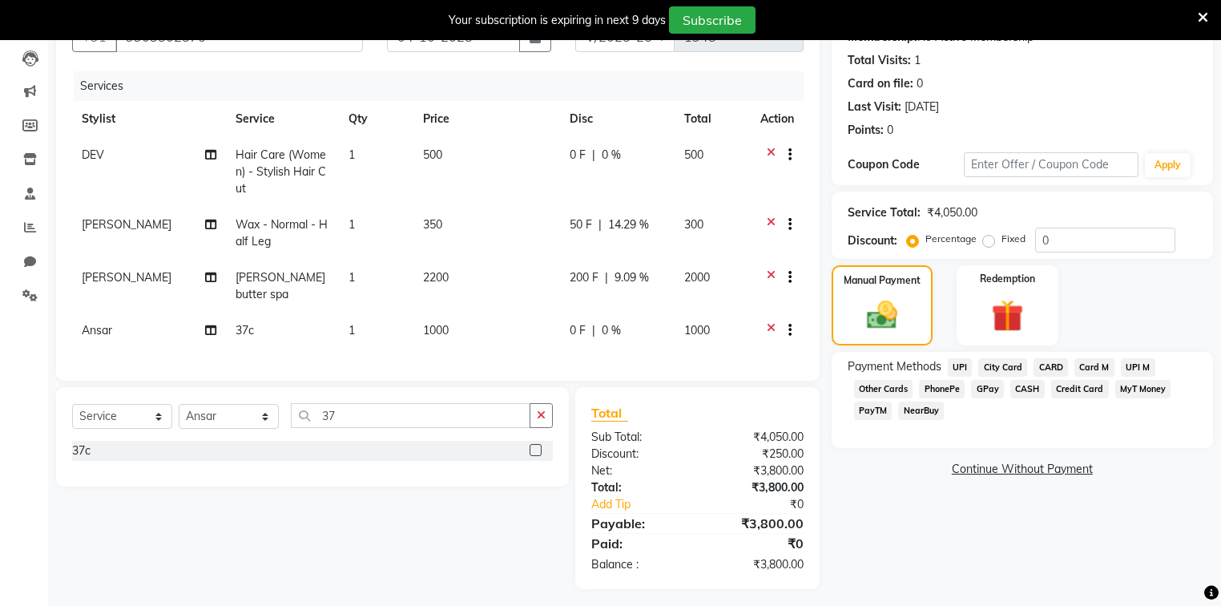
scroll to position [171, 0]
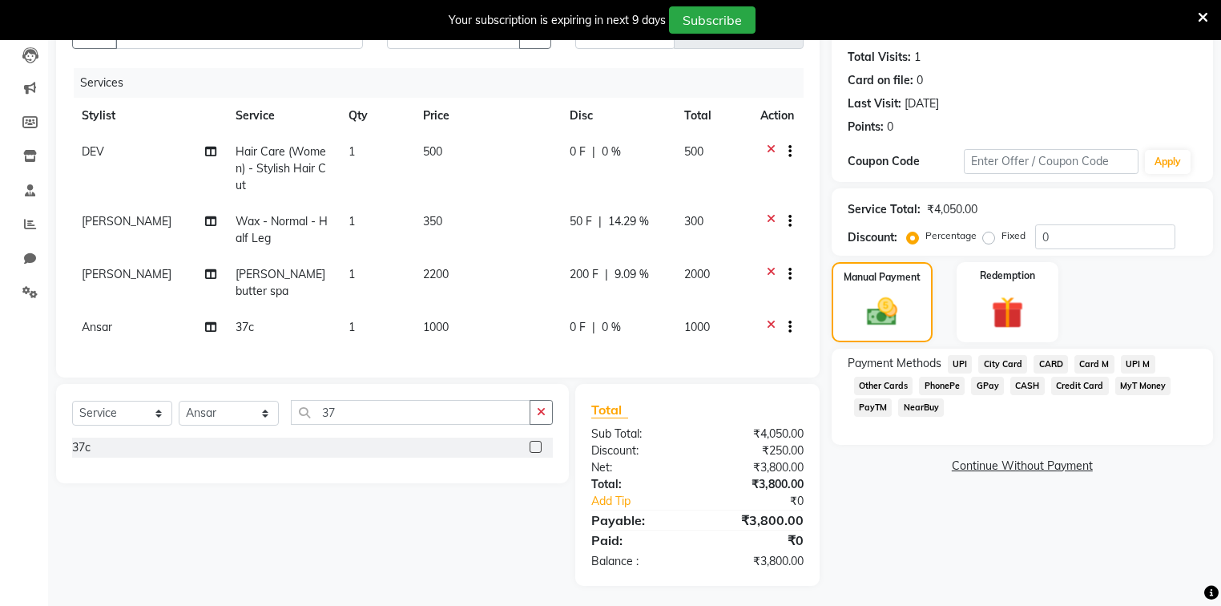
click at [1024, 381] on span "CASH" at bounding box center [1027, 385] width 34 height 18
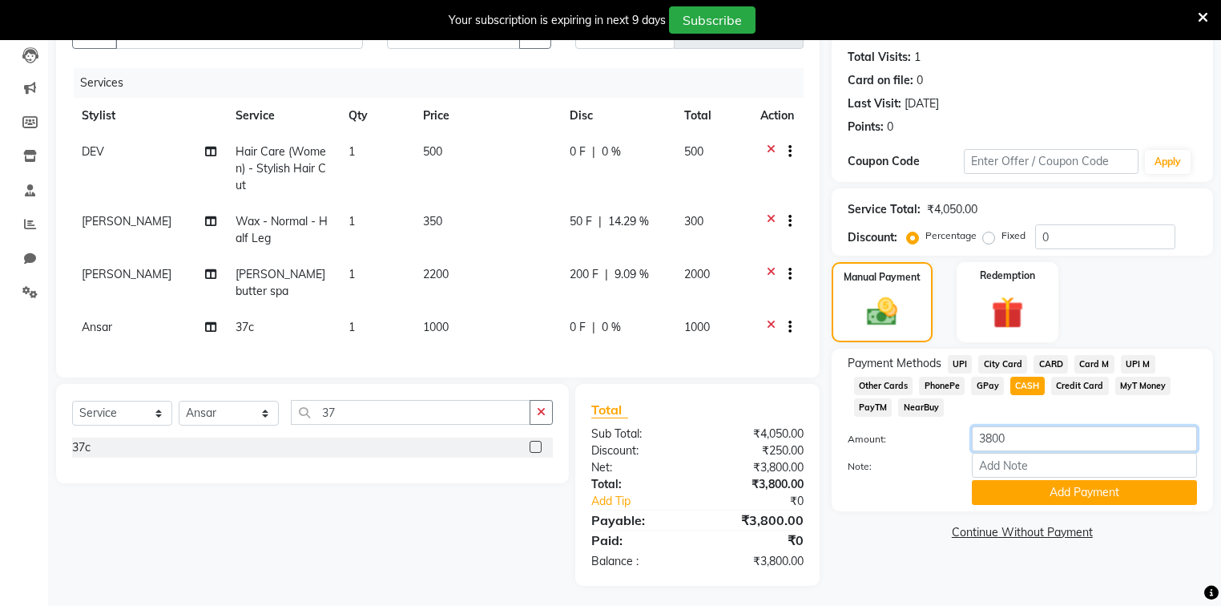
drag, startPoint x: 1028, startPoint y: 447, endPoint x: 929, endPoint y: 455, distance: 98.8
click at [929, 455] on div "Amount: 3800 Note: Add Payment" at bounding box center [1021, 465] width 349 height 78
type input "1500"
click at [1009, 494] on button "Add Payment" at bounding box center [1084, 492] width 225 height 25
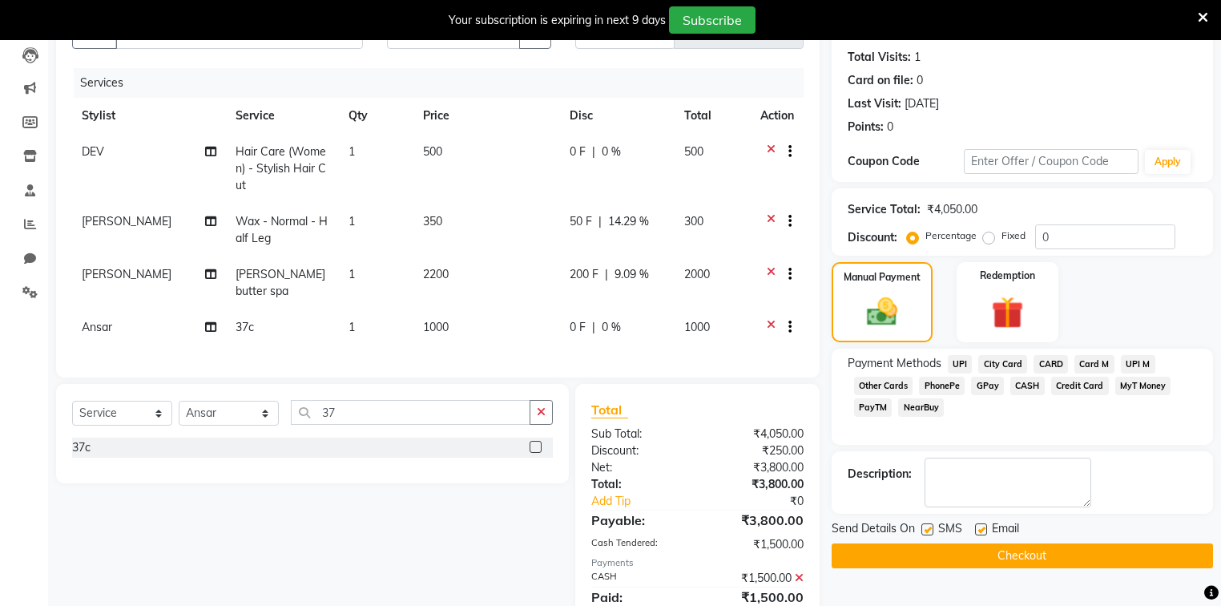
click at [960, 362] on span "UPI" at bounding box center [960, 364] width 25 height 18
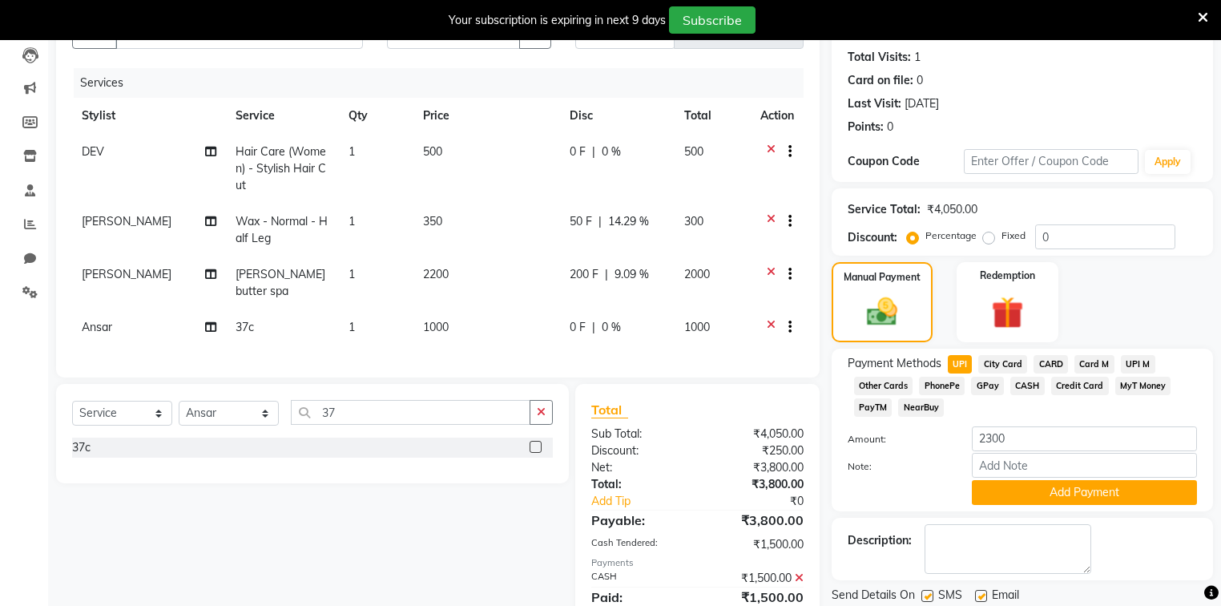
click at [925, 384] on span "PhonePe" at bounding box center [942, 385] width 46 height 18
click at [1035, 494] on button "Add Payment" at bounding box center [1084, 492] width 225 height 25
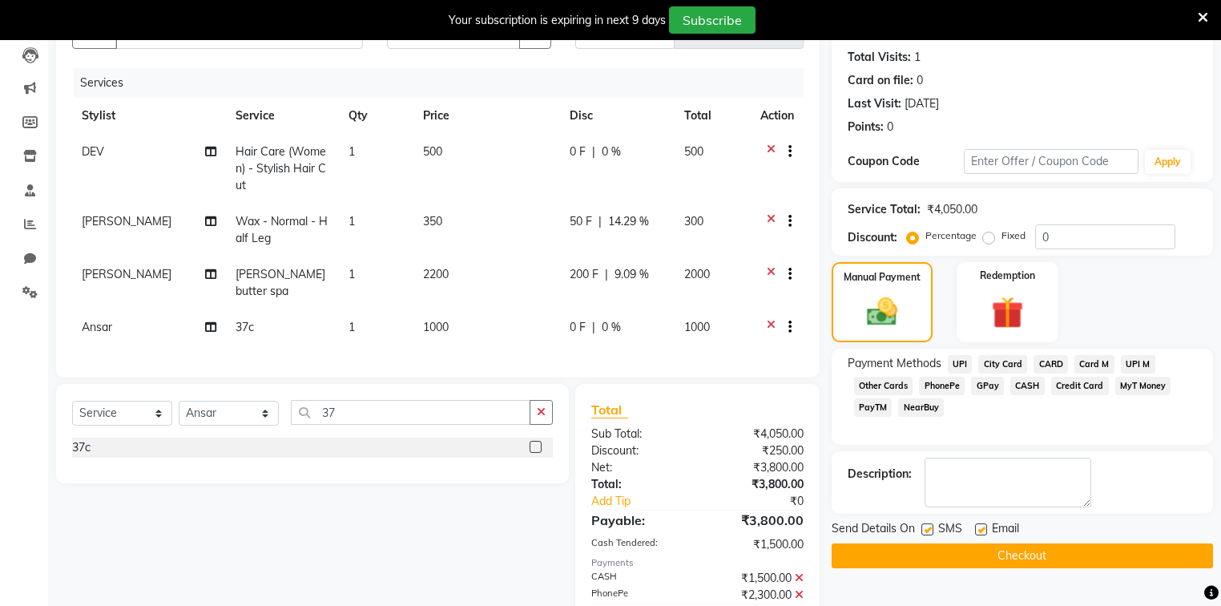
click at [1023, 551] on button "Checkout" at bounding box center [1021, 555] width 381 height 25
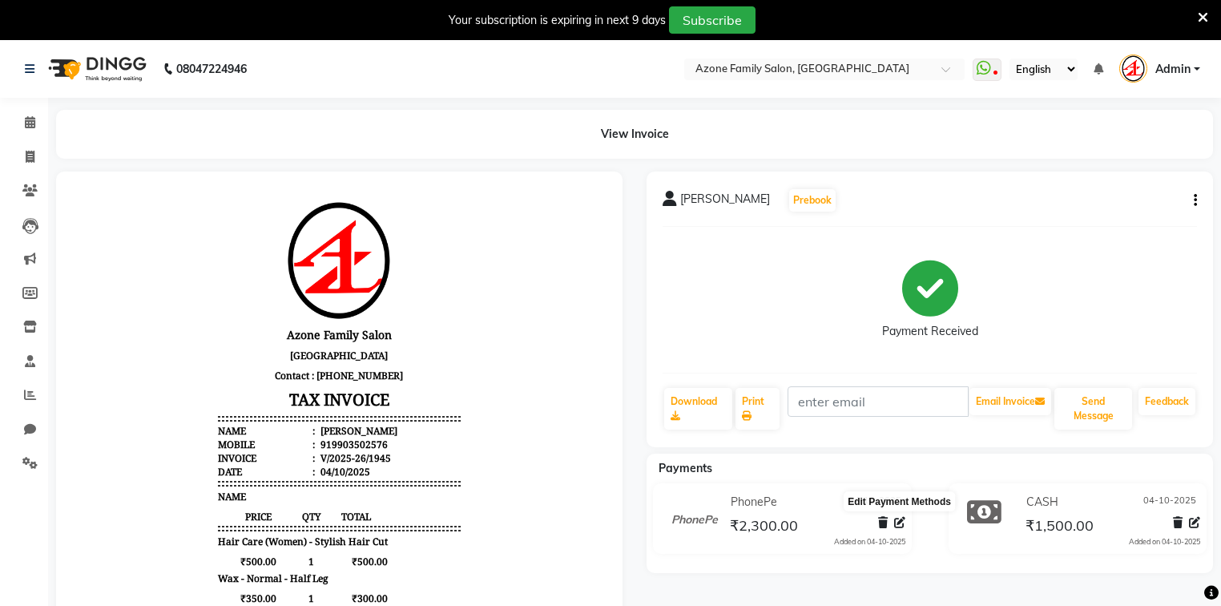
click at [900, 523] on icon at bounding box center [899, 522] width 11 height 11
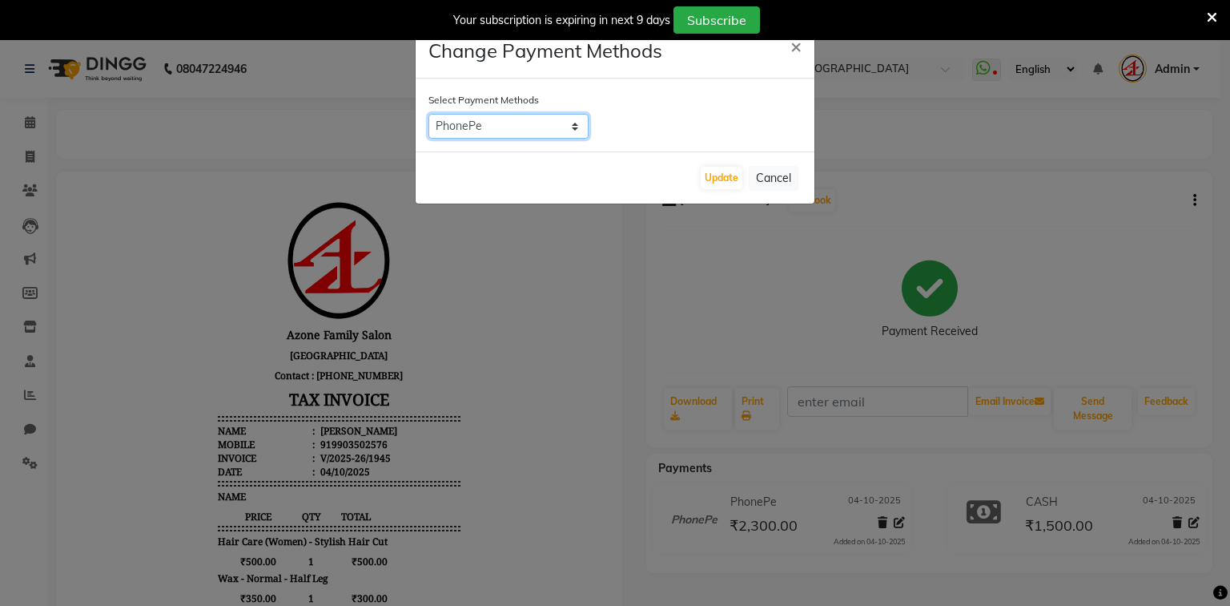
click at [471, 123] on select "UPI City Card CARD Card M UPI M Other Cards PhonePe GPay CASH Credit Card MyT M…" at bounding box center [509, 126] width 160 height 25
select select "8"
click at [429, 114] on select "UPI City Card CARD Card M UPI M Other Cards PhonePe GPay CASH Credit Card MyT M…" at bounding box center [509, 126] width 160 height 25
click at [727, 183] on button "Update" at bounding box center [722, 178] width 42 height 22
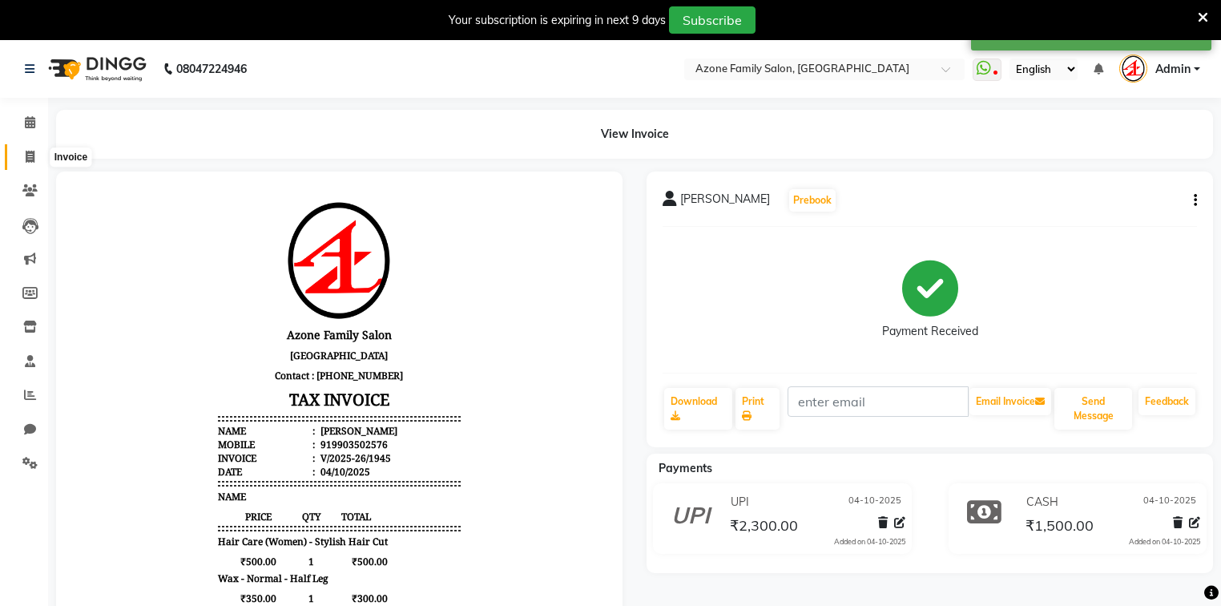
click at [27, 163] on span at bounding box center [30, 157] width 28 height 18
select select "service"
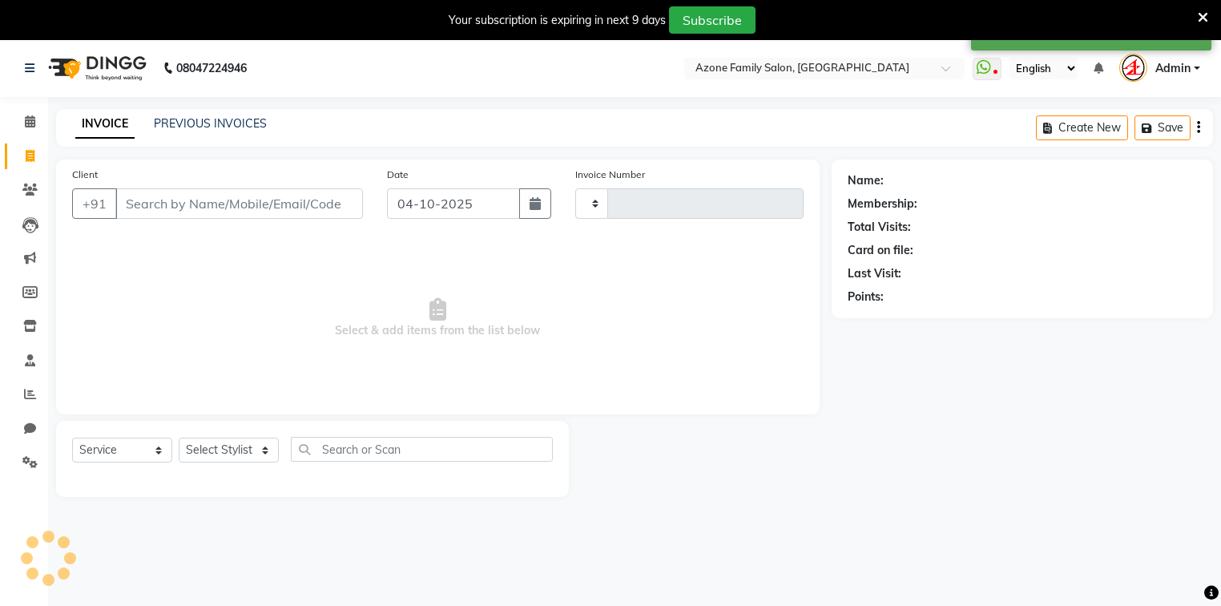
type input "1946"
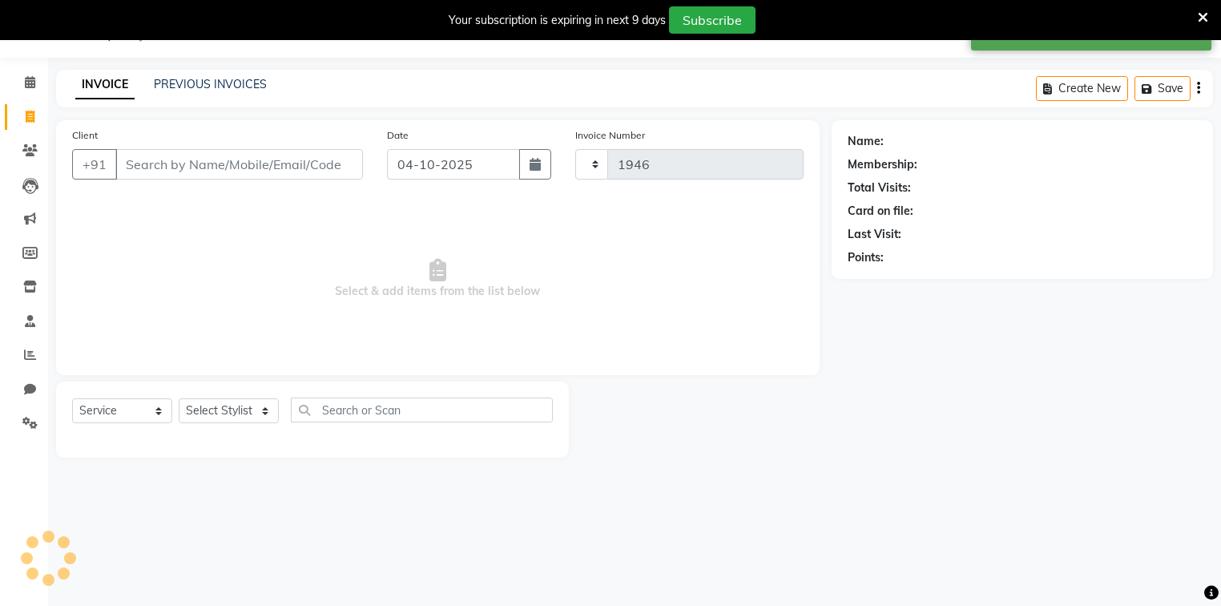
select select "5098"
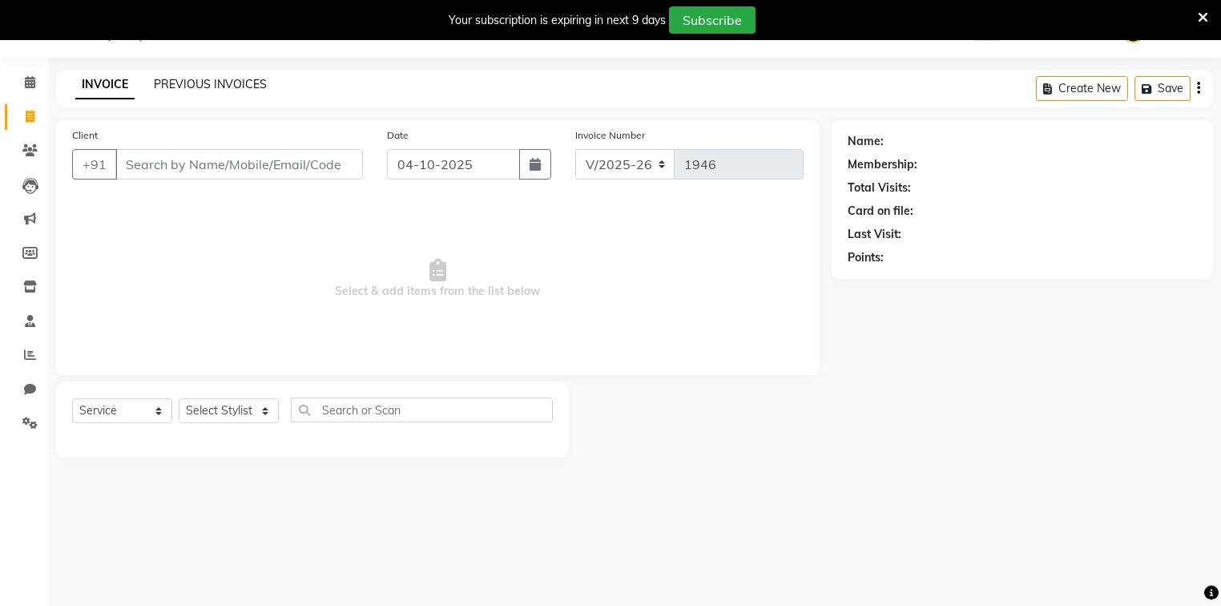
click at [183, 88] on link "PREVIOUS INVOICES" at bounding box center [210, 84] width 113 height 14
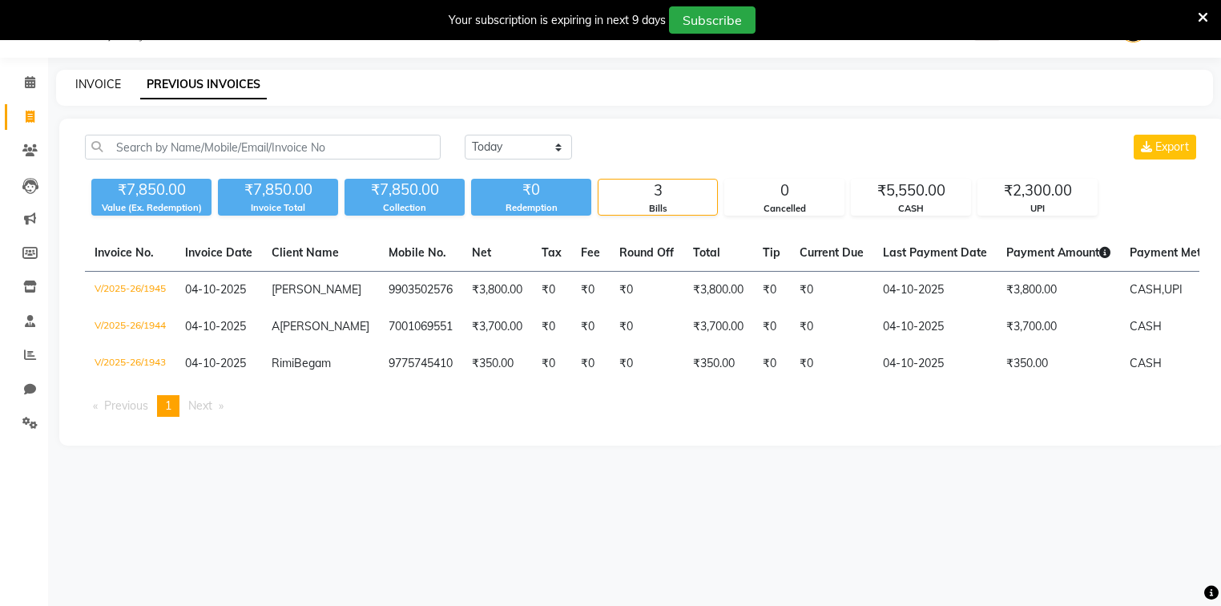
click at [91, 88] on link "INVOICE" at bounding box center [98, 84] width 46 height 14
select select "service"
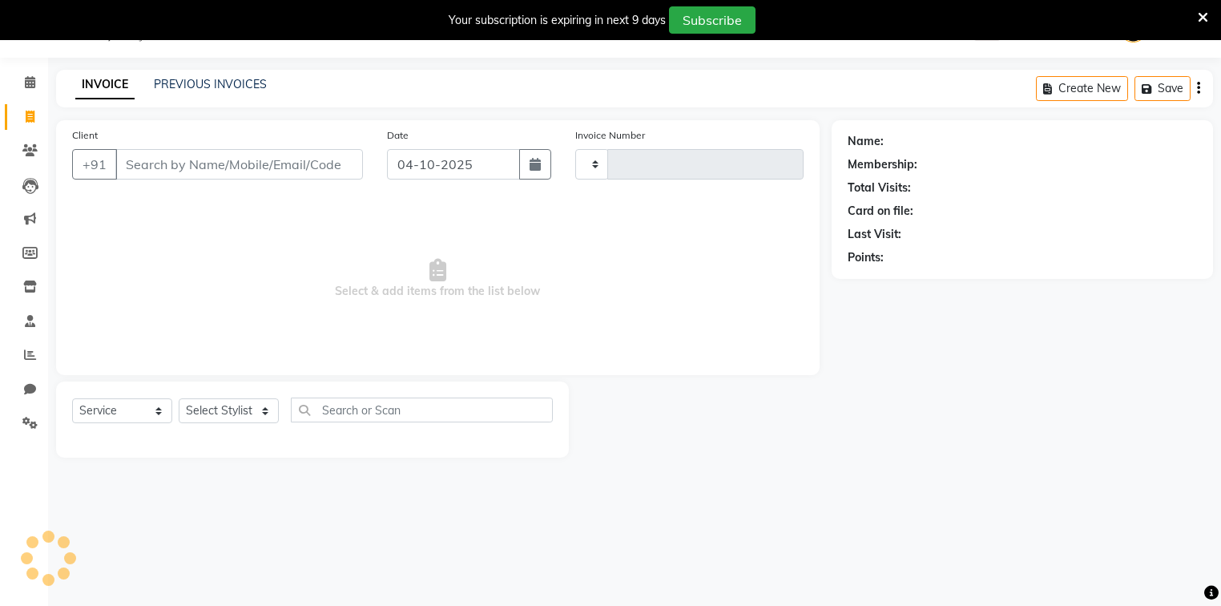
type input "1946"
select select "5098"
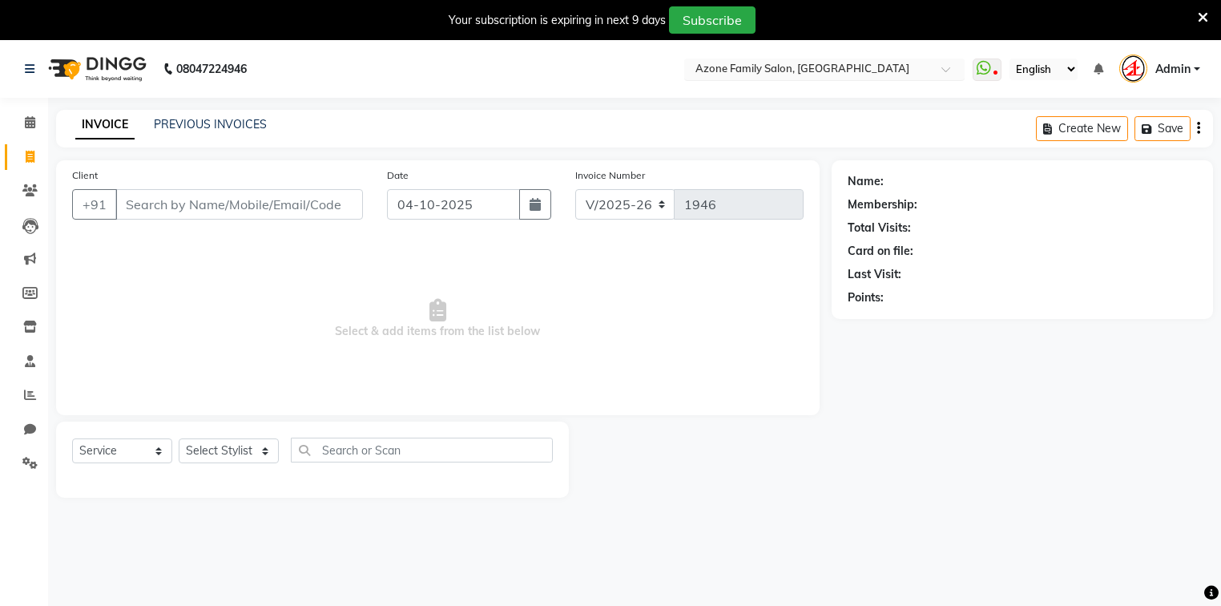
click at [803, 64] on input "text" at bounding box center [808, 70] width 232 height 16
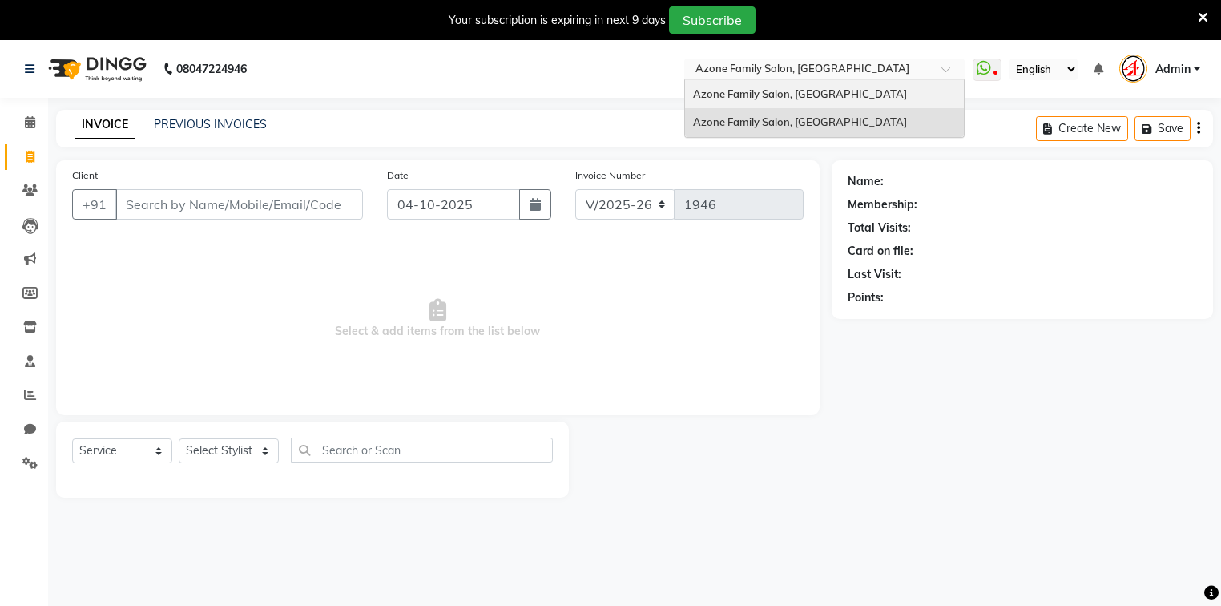
click at [799, 95] on span "Azone Family Salon, [GEOGRAPHIC_DATA]" at bounding box center [800, 93] width 214 height 13
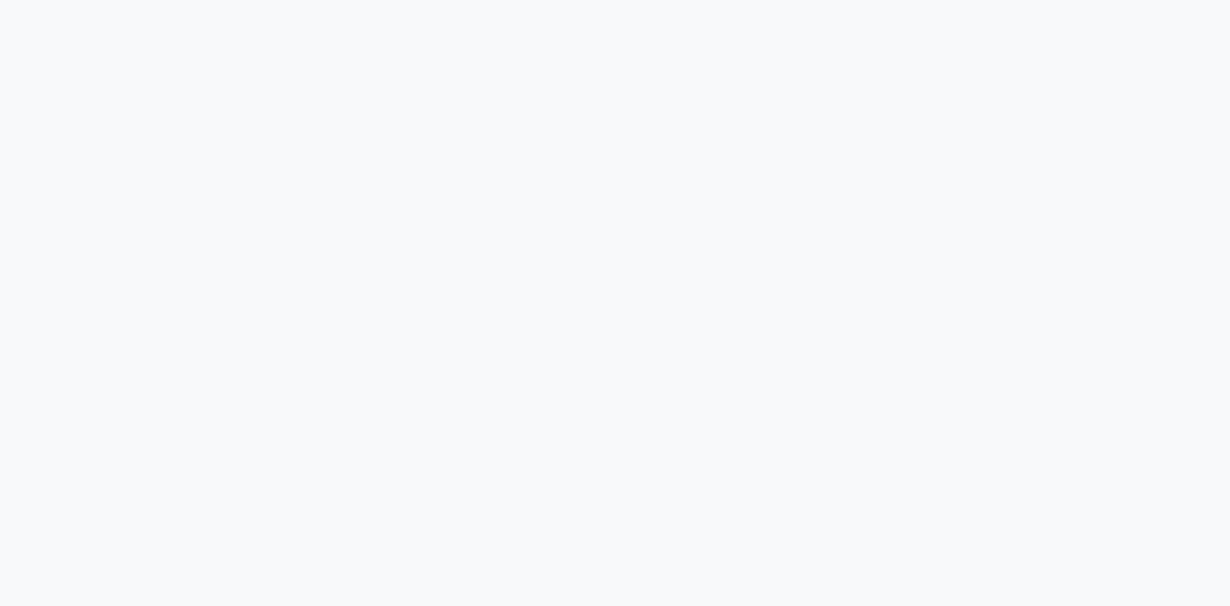
select select "service"
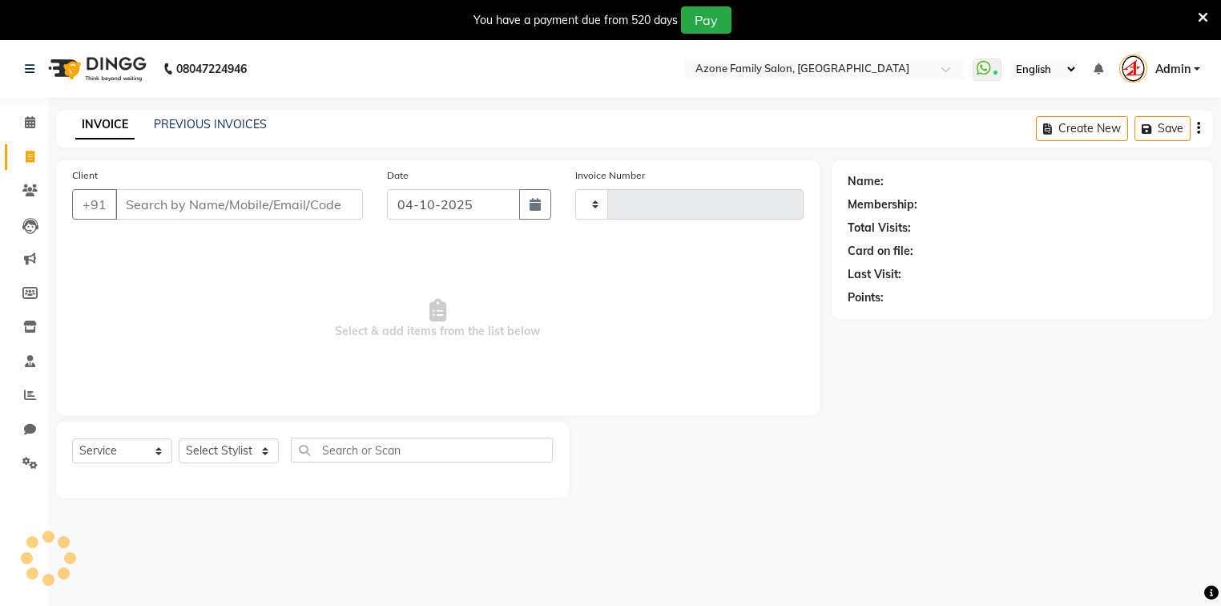
type input "3355"
select select "4296"
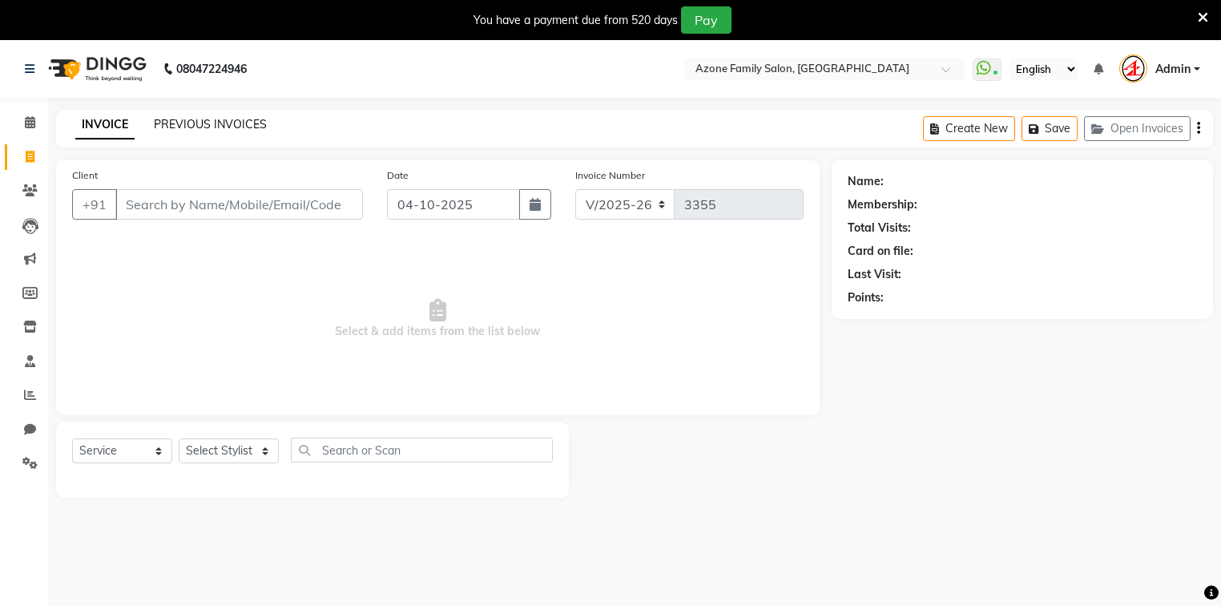
click at [224, 121] on link "PREVIOUS INVOICES" at bounding box center [210, 124] width 113 height 14
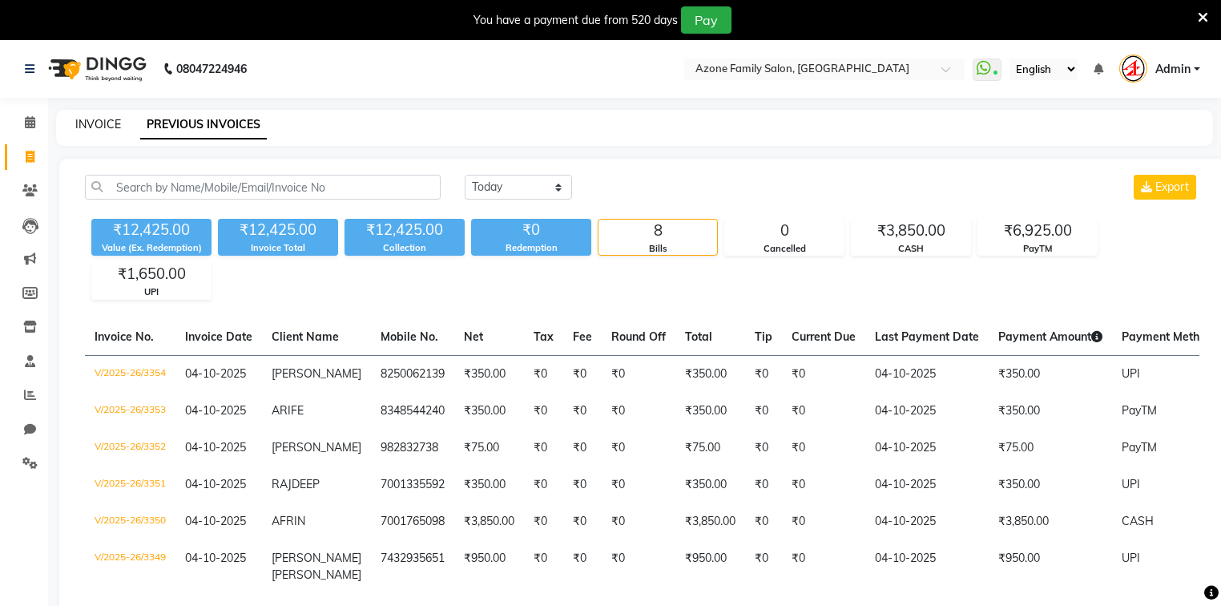
click at [87, 124] on link "INVOICE" at bounding box center [98, 124] width 46 height 14
select select "service"
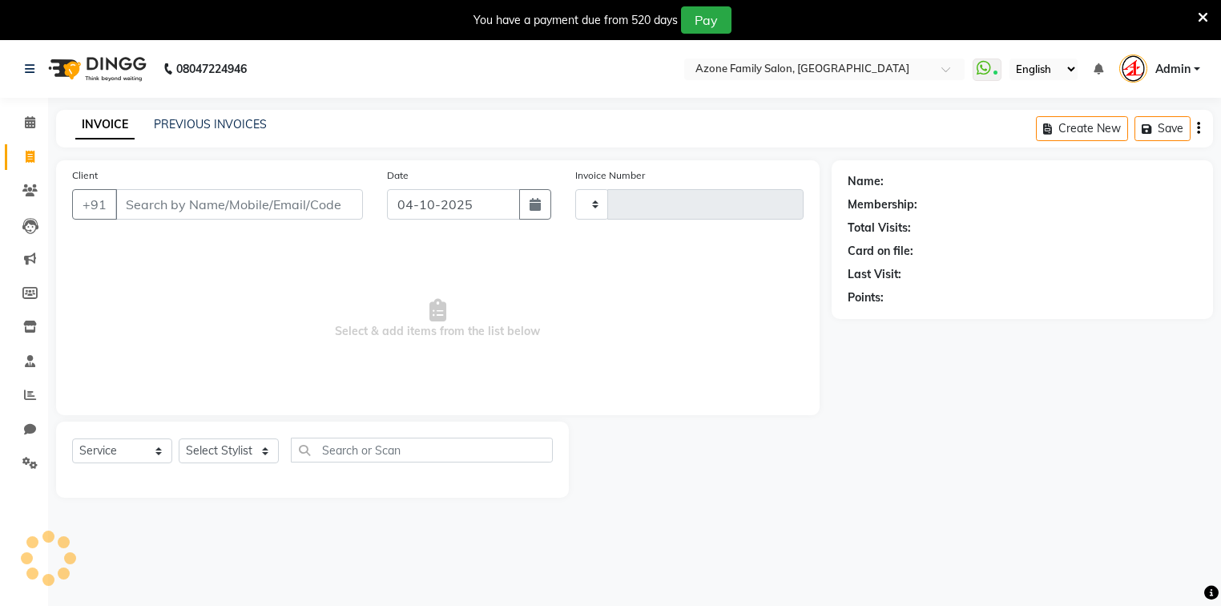
scroll to position [40, 0]
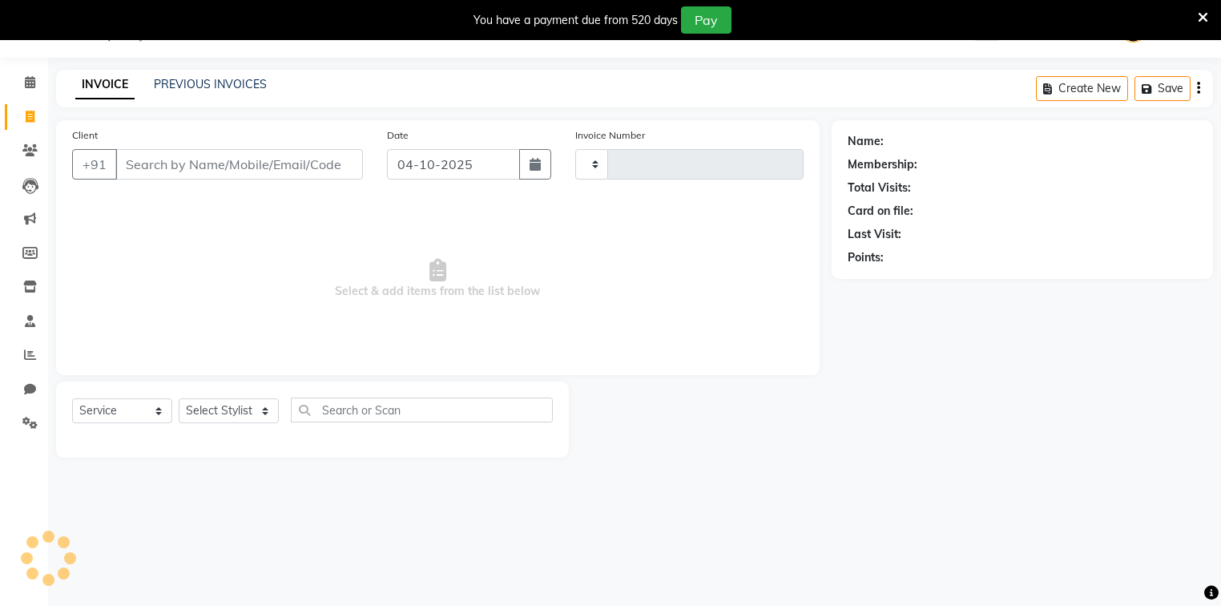
type input "3355"
select select "4296"
